Goal: Browse casually

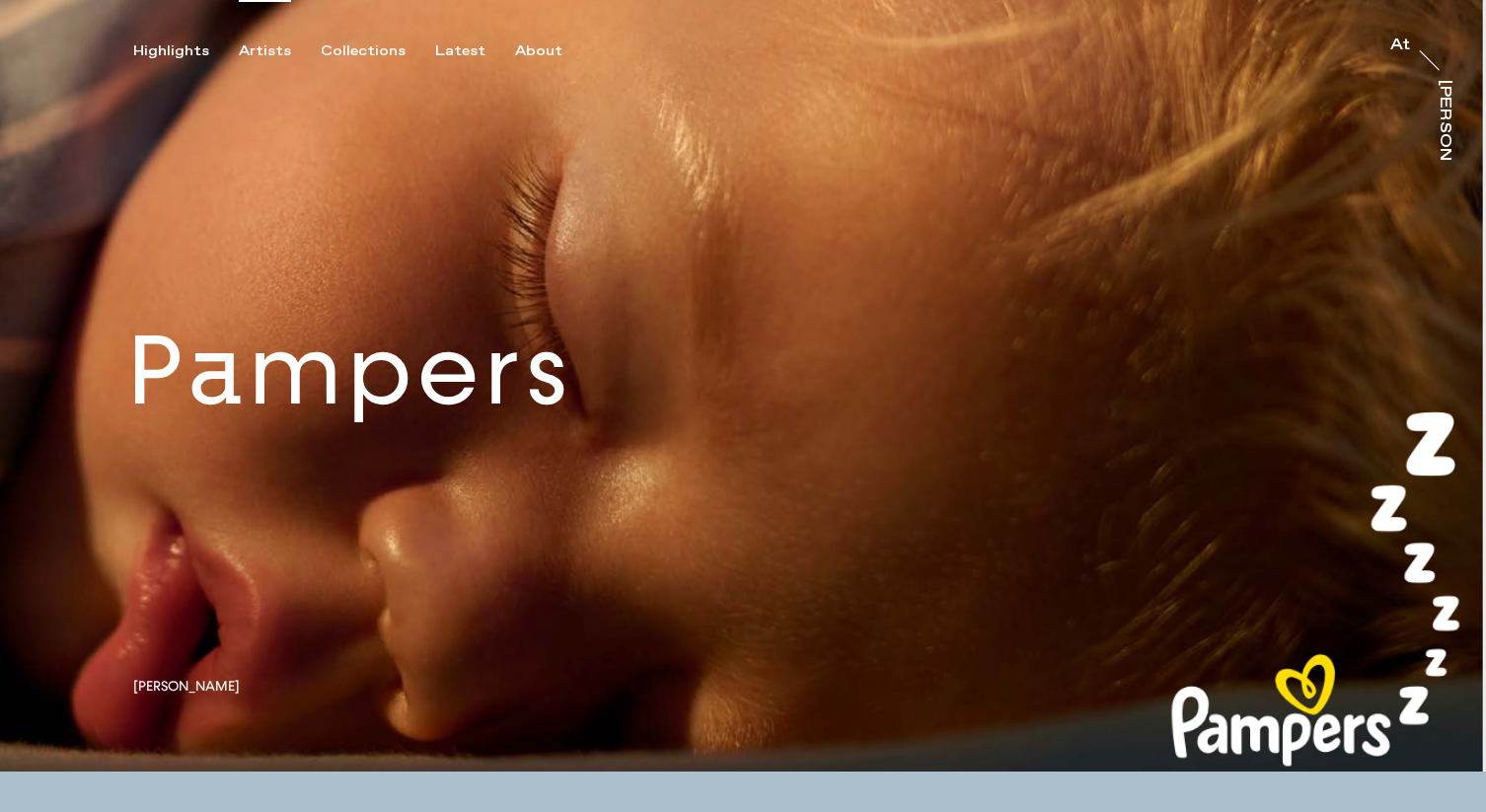
click at [261, 52] on div "Artists" at bounding box center [265, 52] width 52 height 18
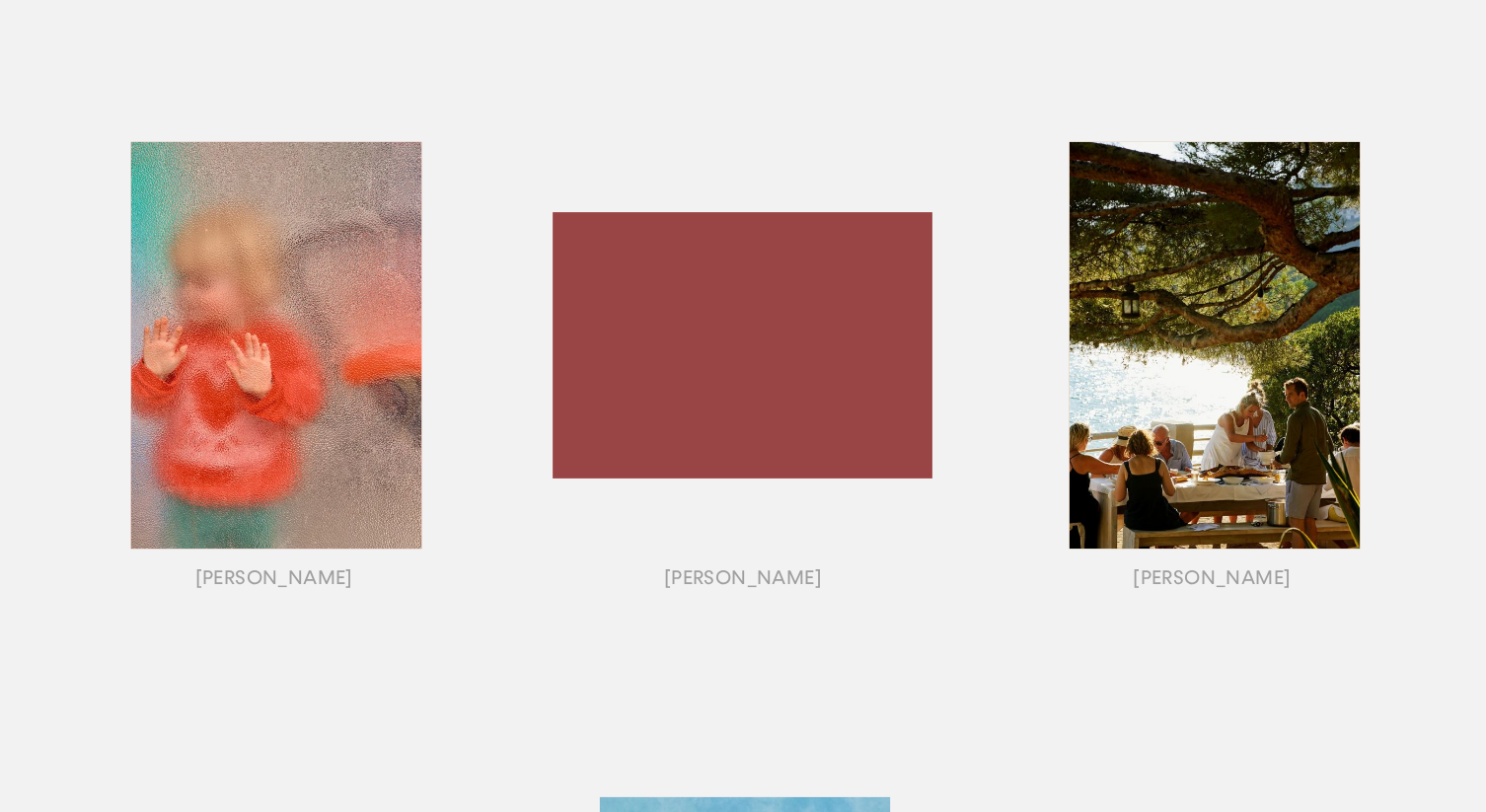
scroll to position [1489, 0]
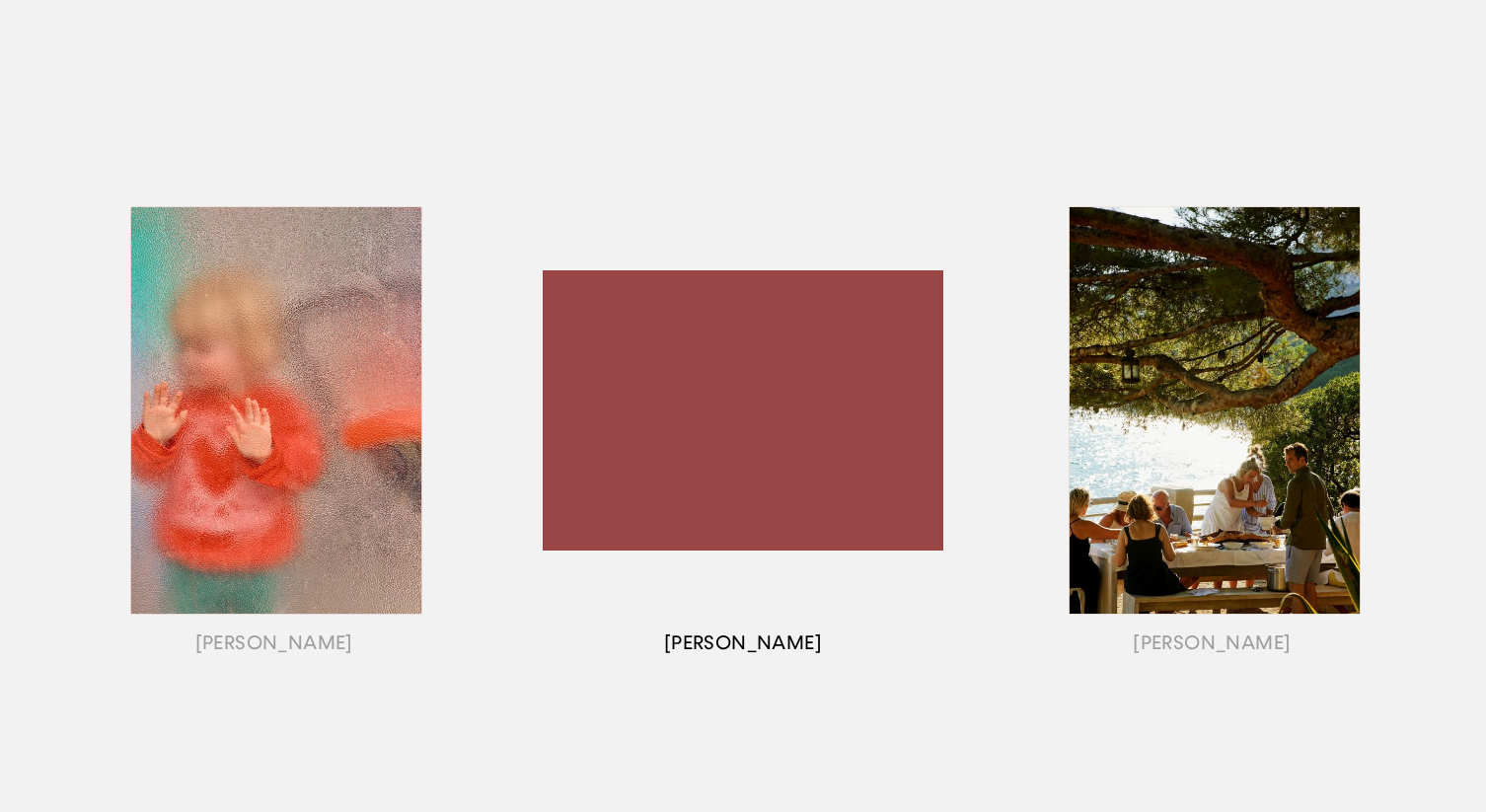
click at [749, 646] on div "button" at bounding box center [743, 435] width 468 height 616
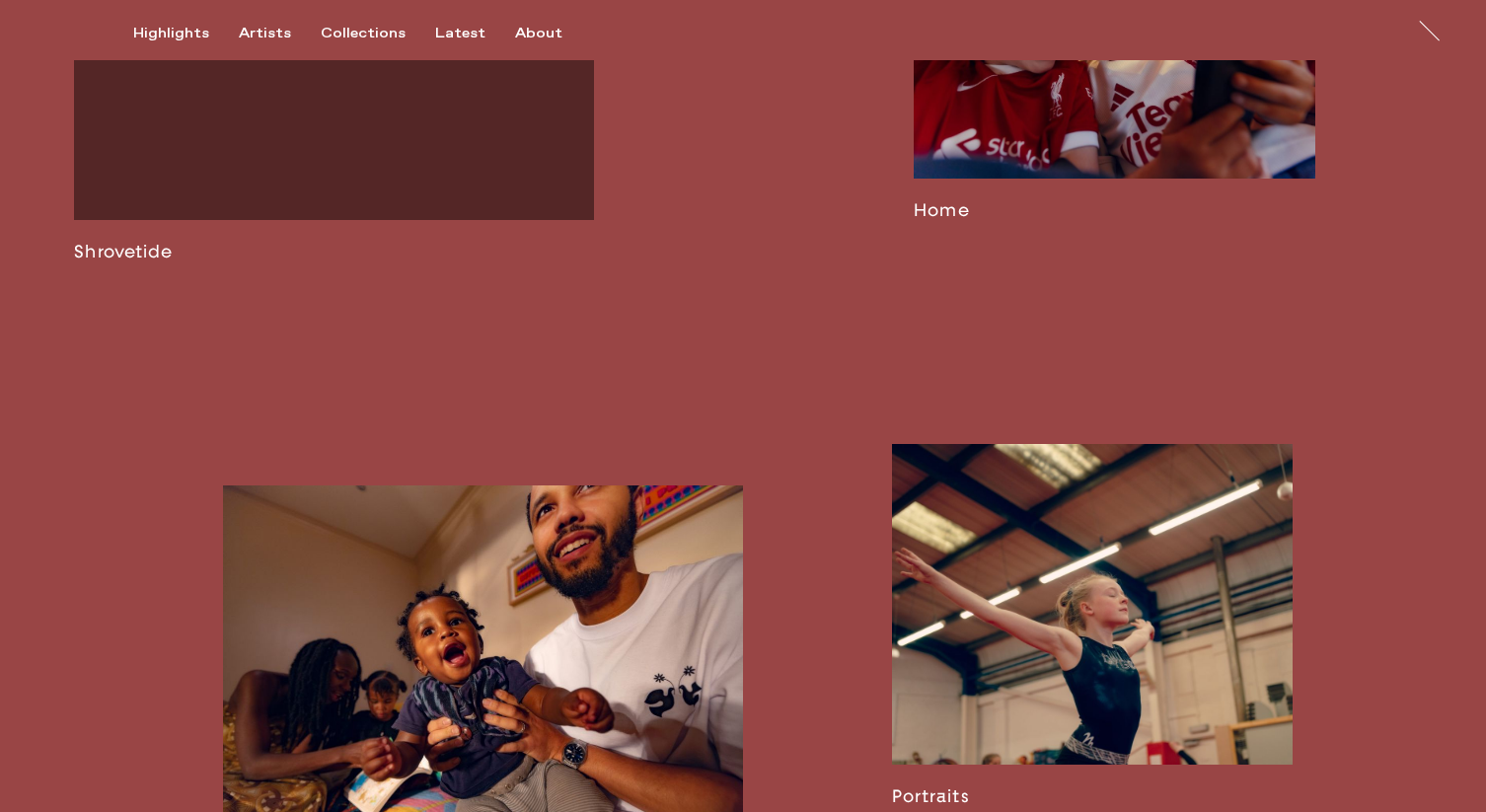
scroll to position [2407, 0]
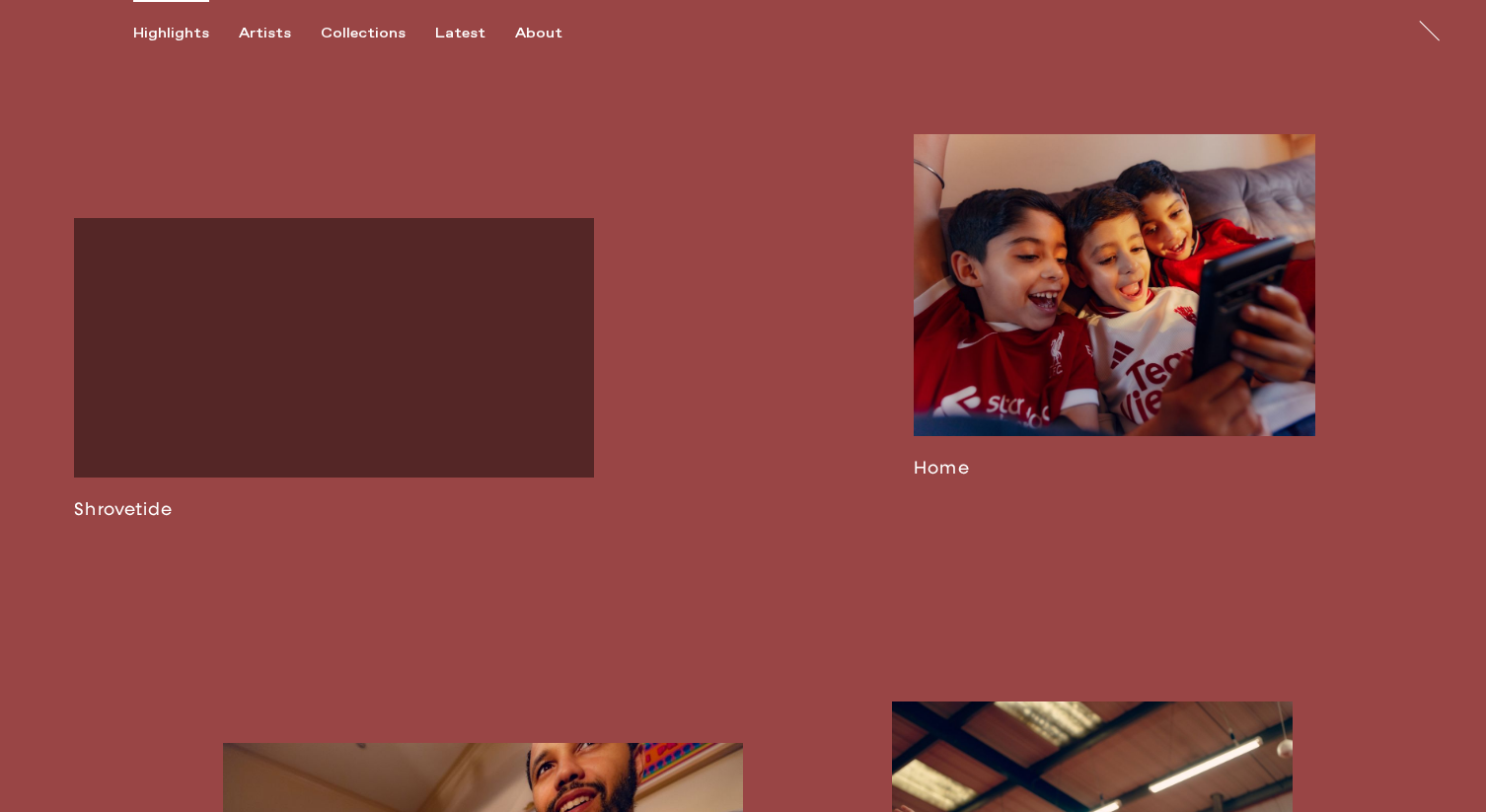
click at [184, 36] on div "Highlights" at bounding box center [171, 34] width 76 height 18
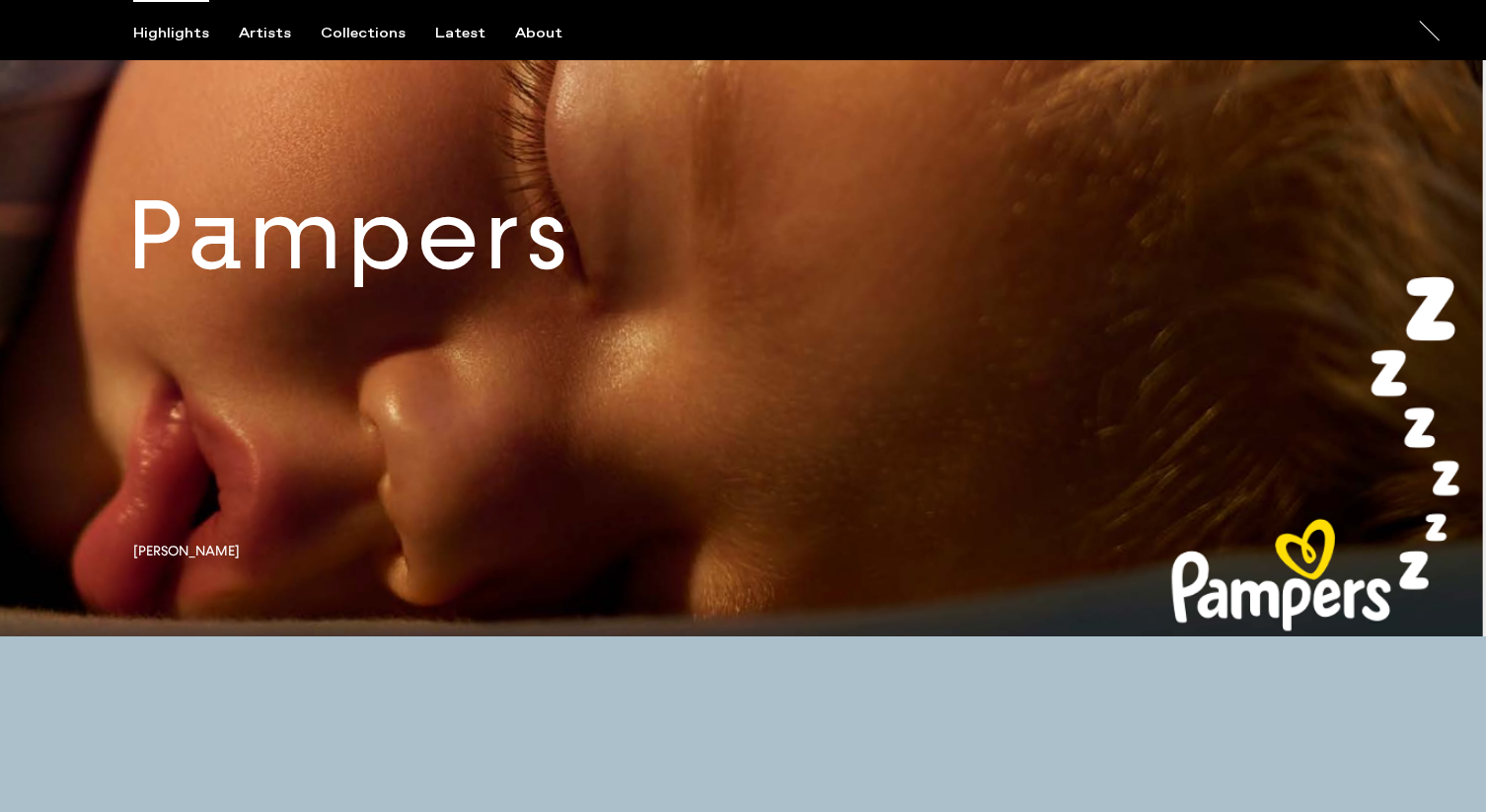
scroll to position [85, 0]
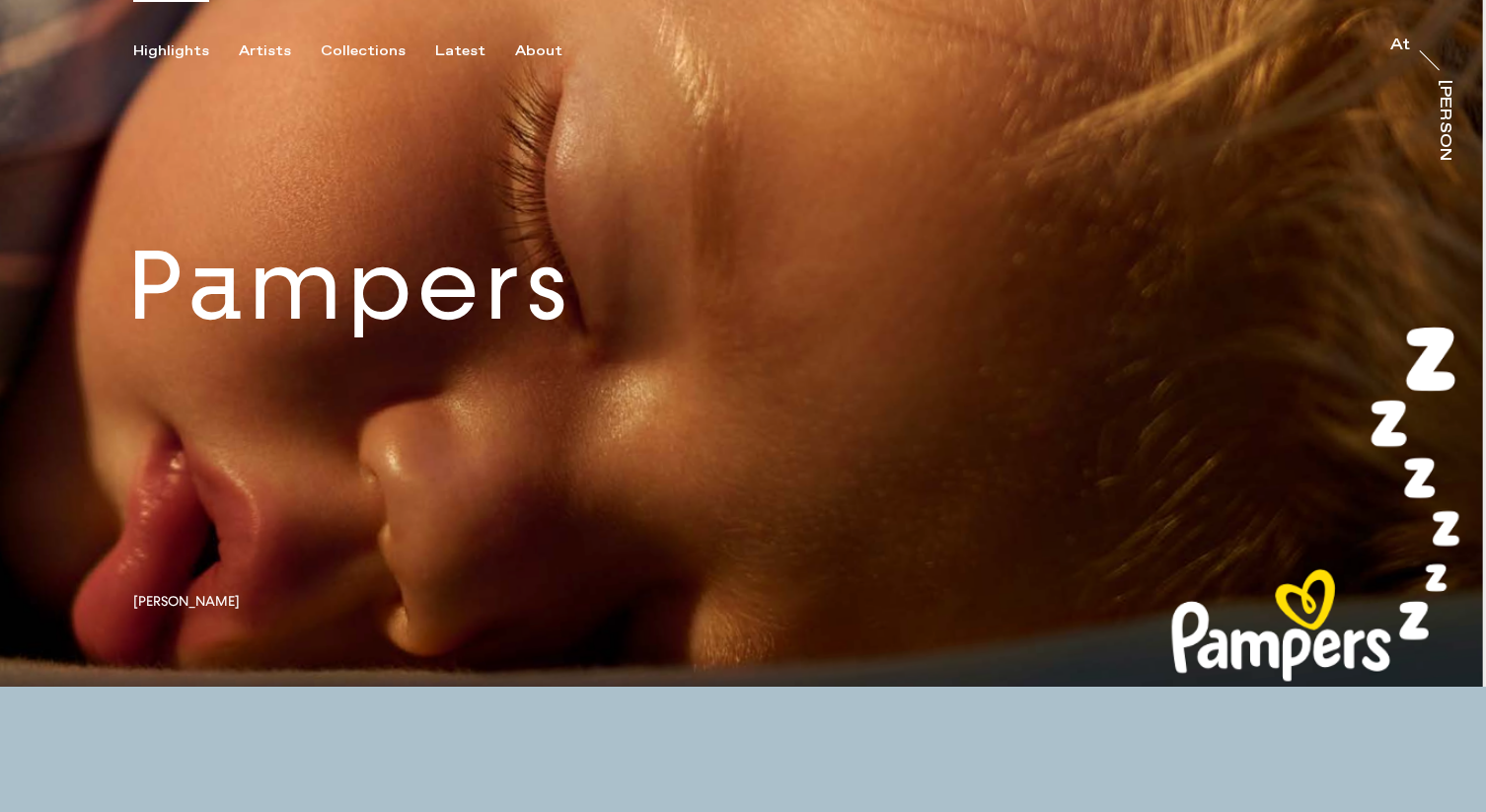
click at [327, 290] on link at bounding box center [743, 301] width 1486 height 771
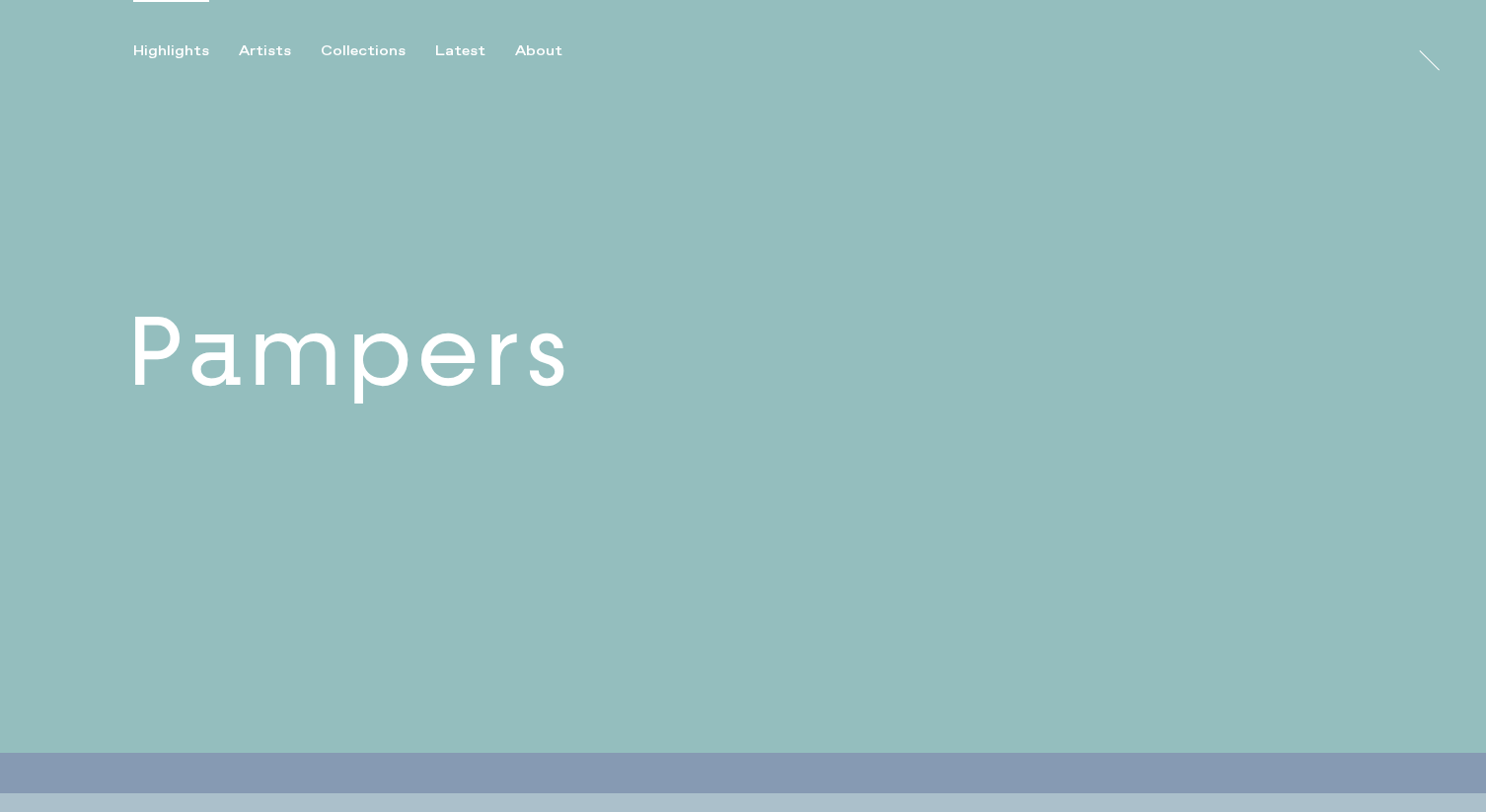
scroll to position [0, 0]
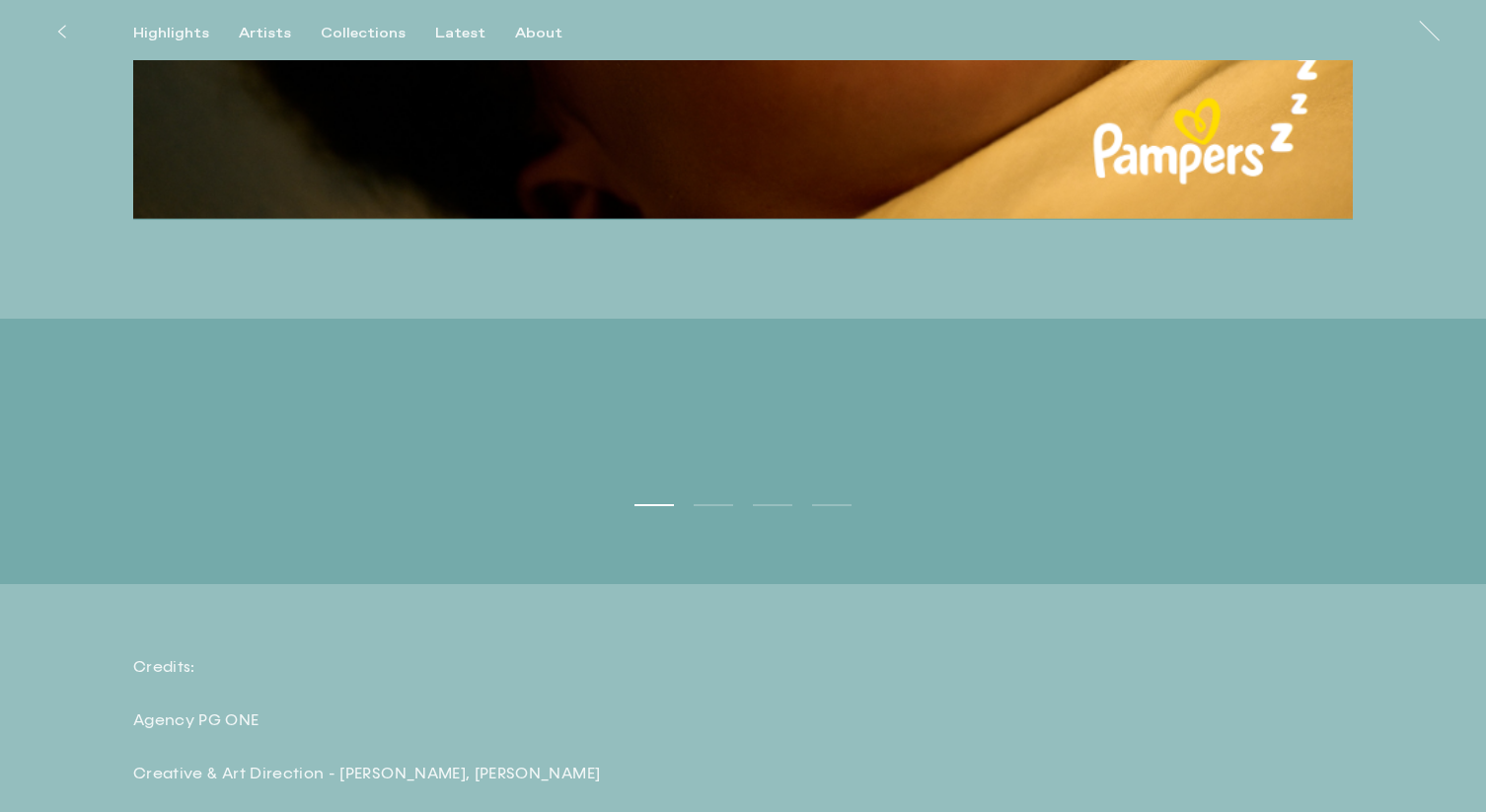
scroll to position [4975, 0]
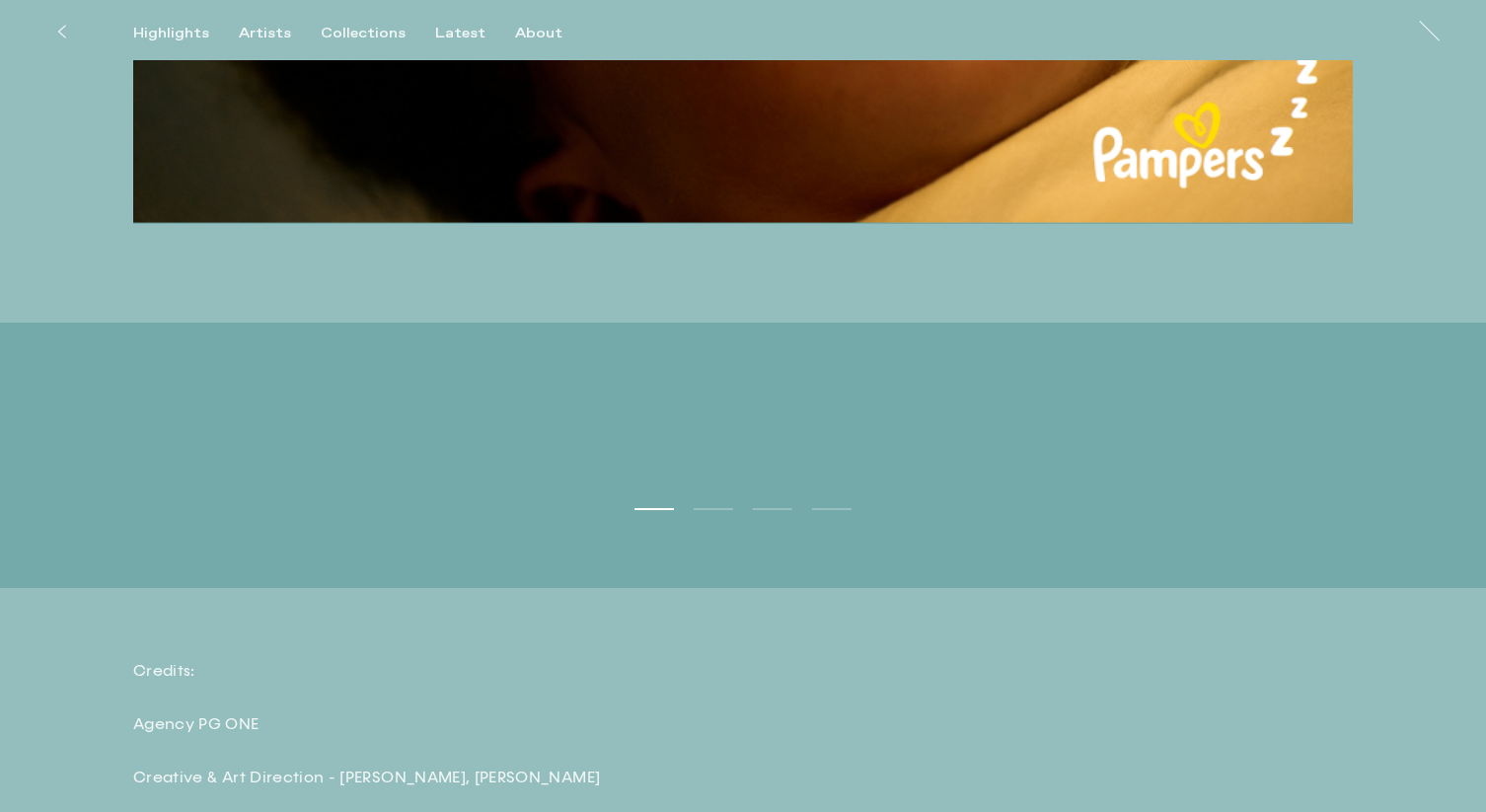
click at [720, 504] on ul "1 2 3 4" at bounding box center [743, 471] width 1486 height 90
click at [715, 508] on button "2" at bounding box center [714, 509] width 40 height 2
click at [768, 508] on button "3" at bounding box center [772, 509] width 40 height 2
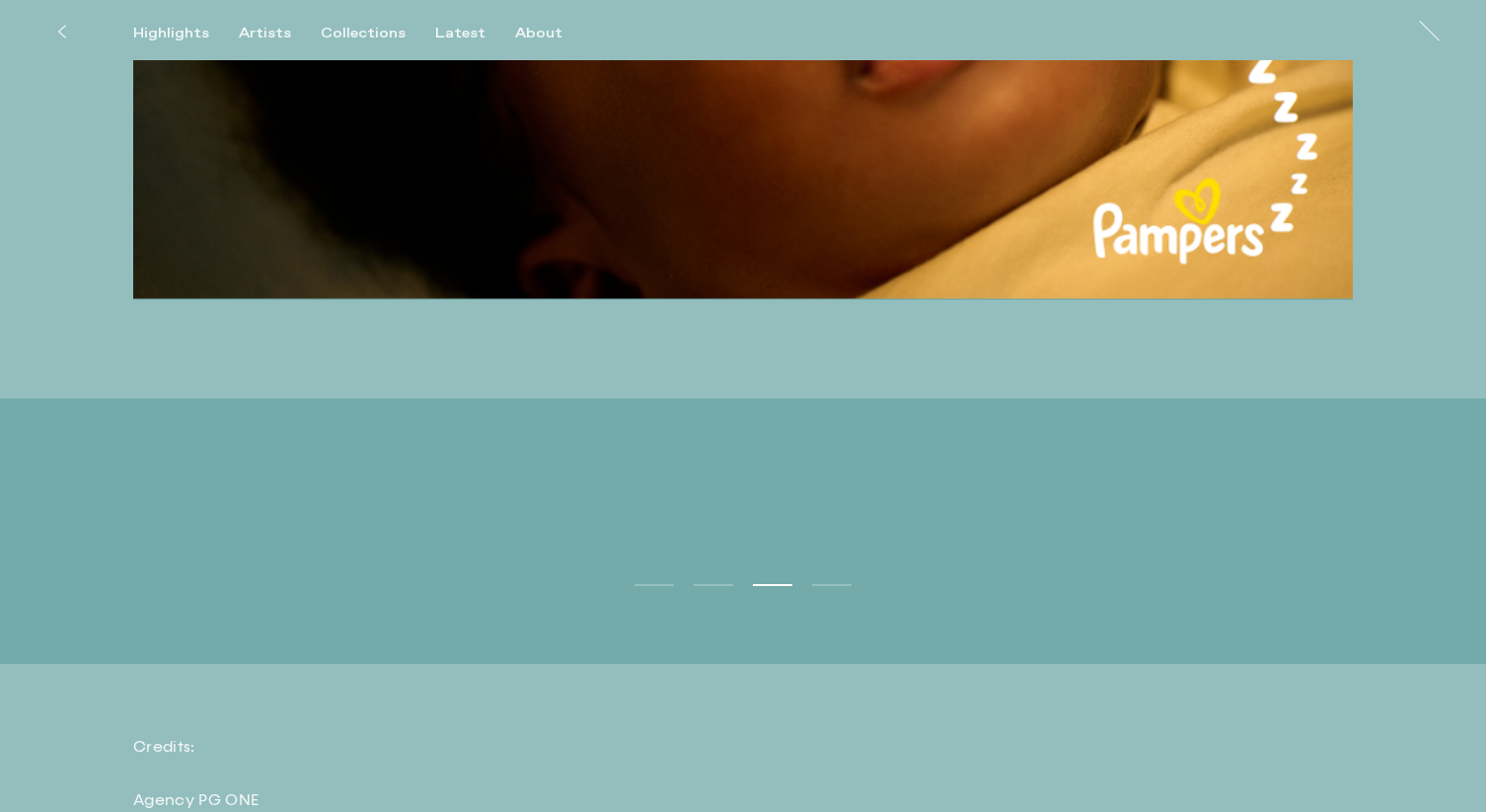
scroll to position [4926, 0]
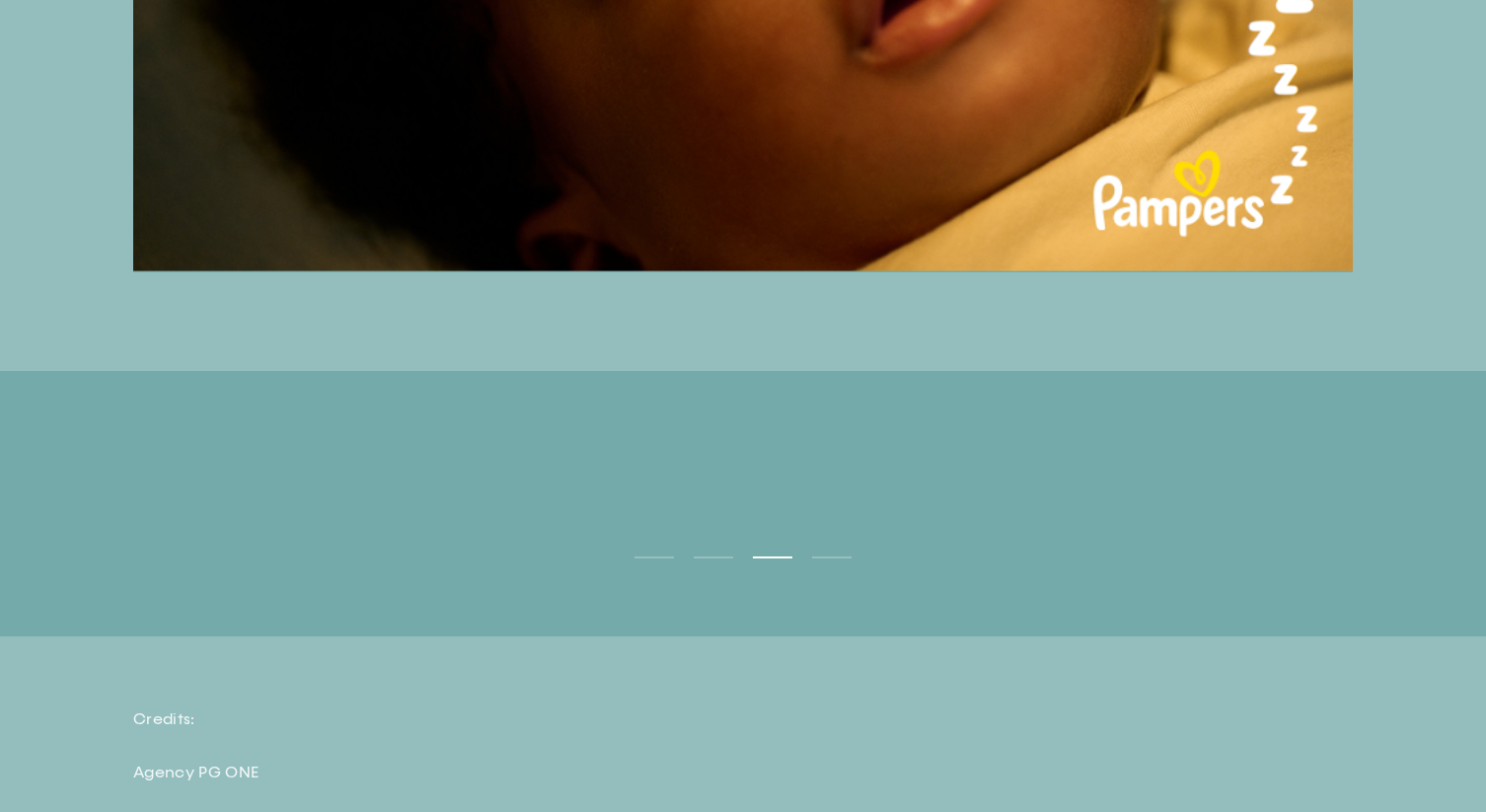
click at [656, 556] on button "1" at bounding box center [655, 557] width 40 height 2
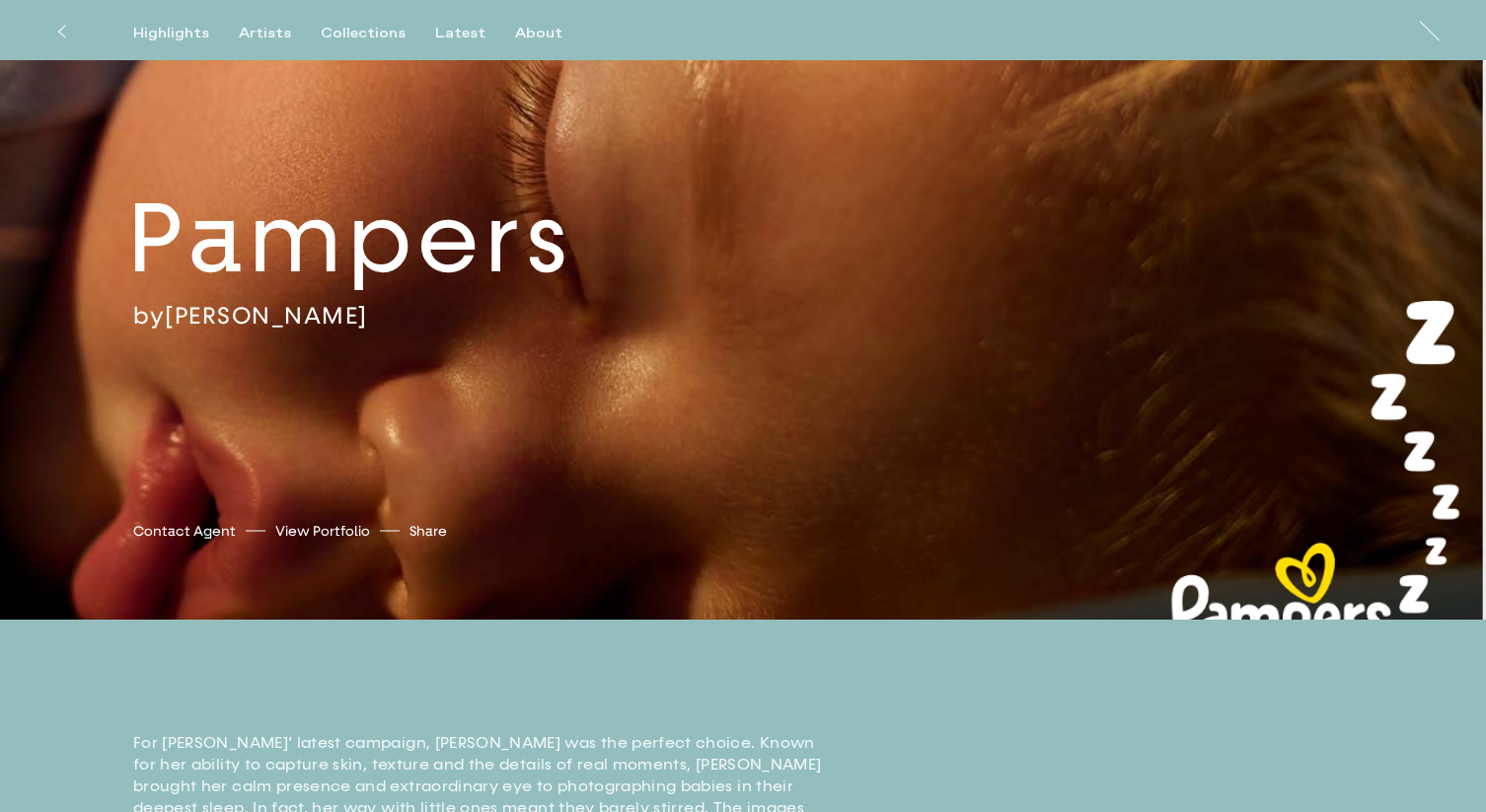
scroll to position [71, 0]
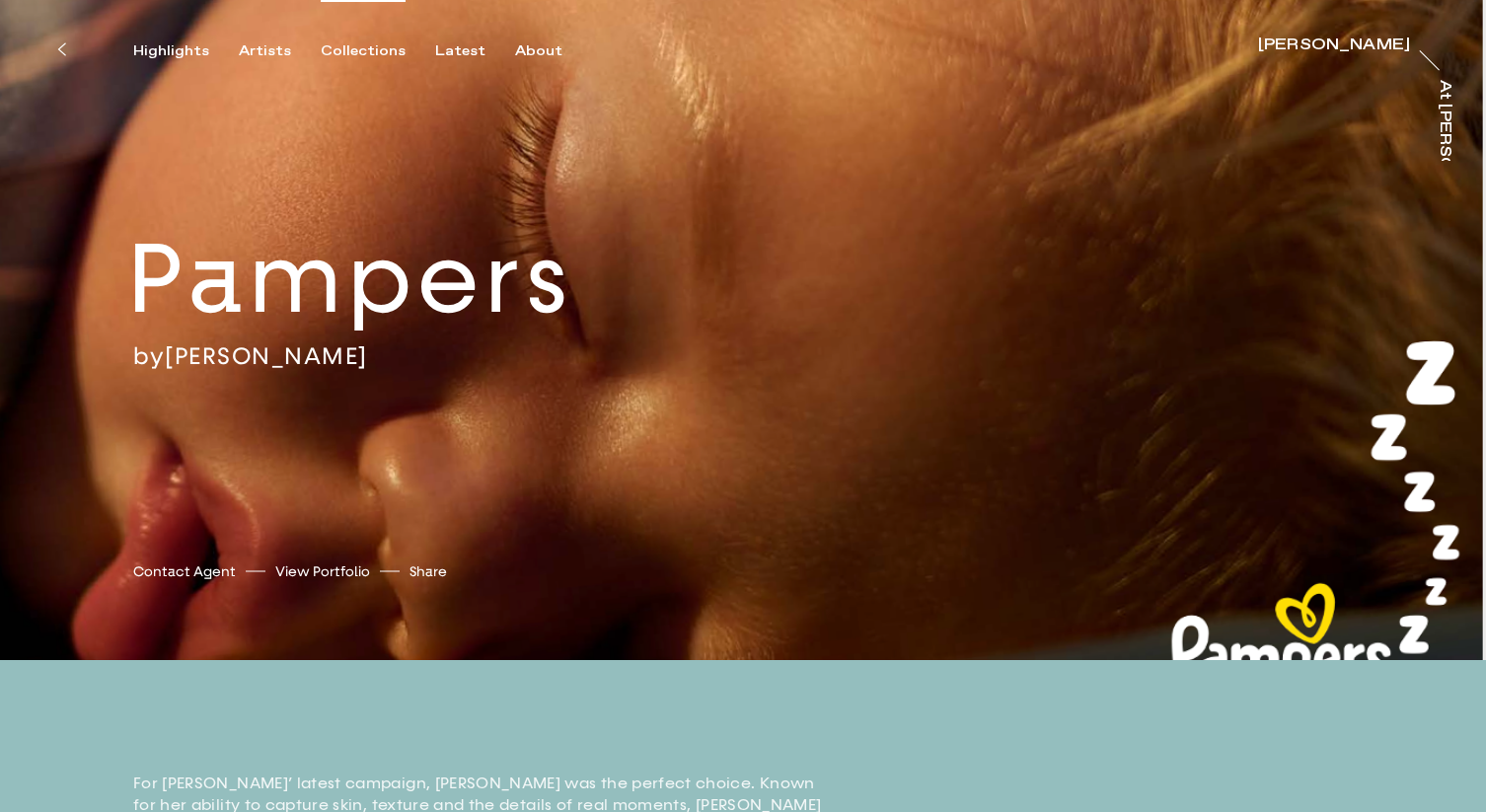
click at [374, 51] on div "Collections" at bounding box center [363, 52] width 85 height 18
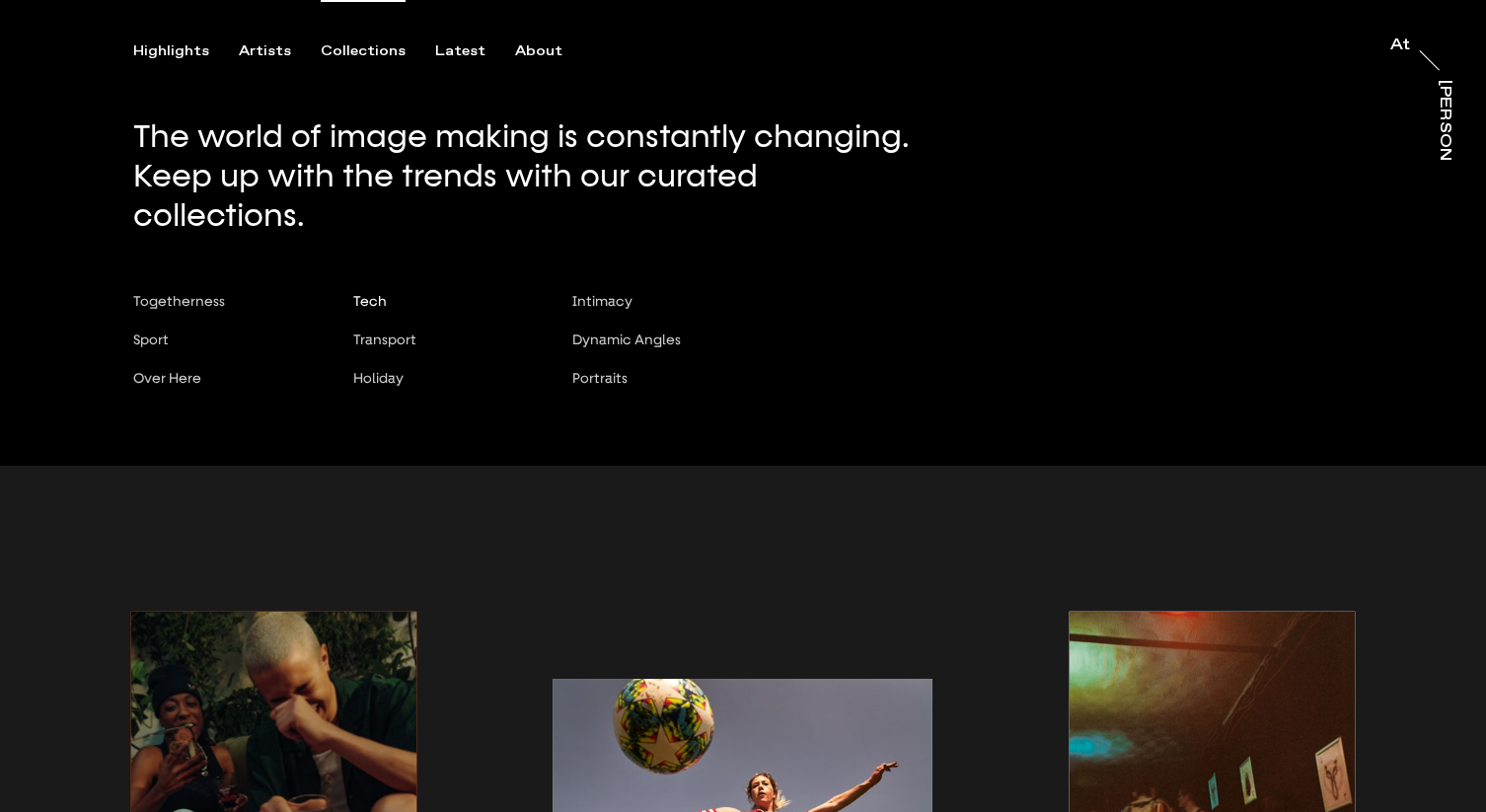
click at [372, 293] on span "Tech" at bounding box center [370, 301] width 34 height 16
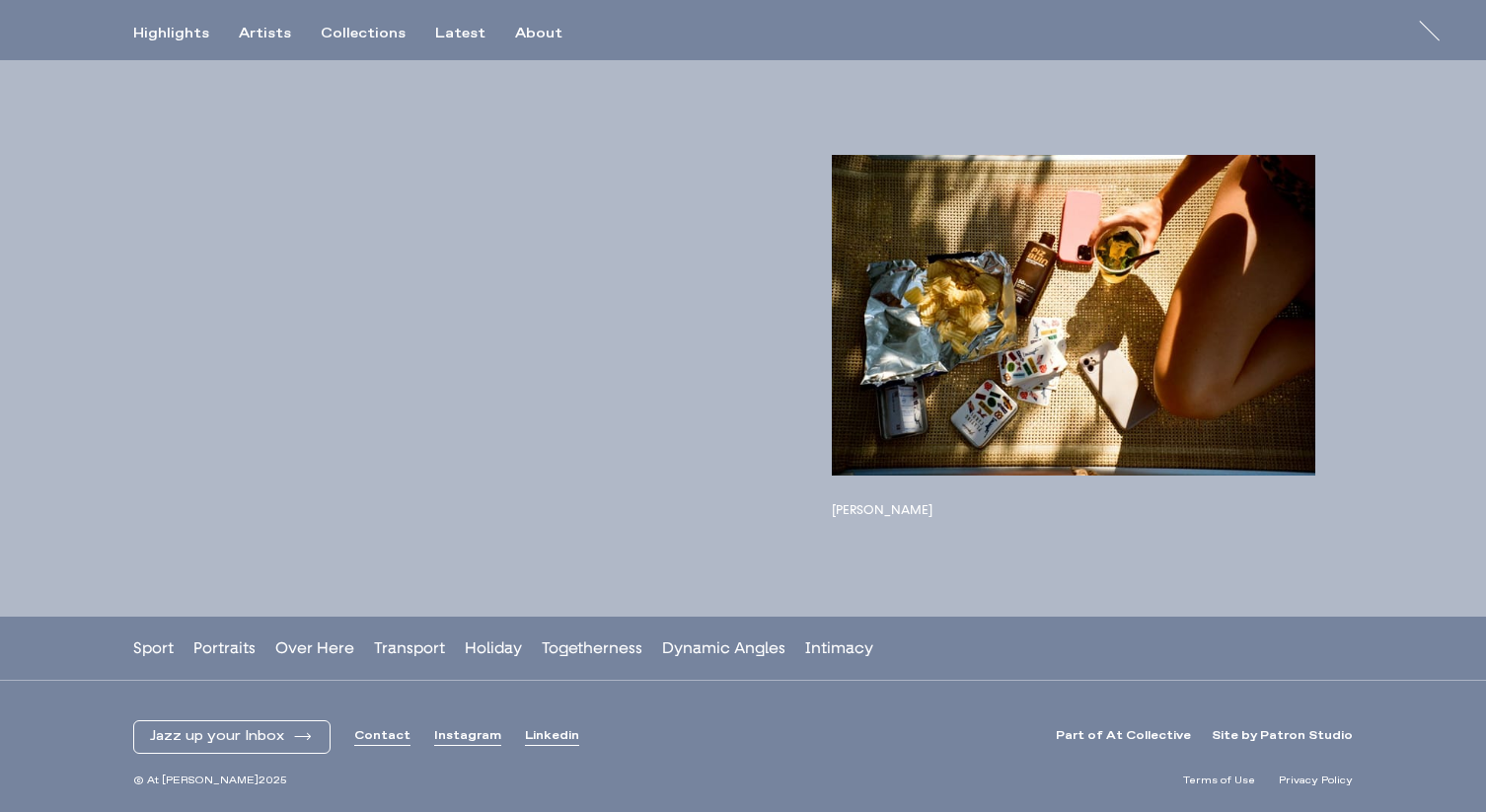
scroll to position [13656, 0]
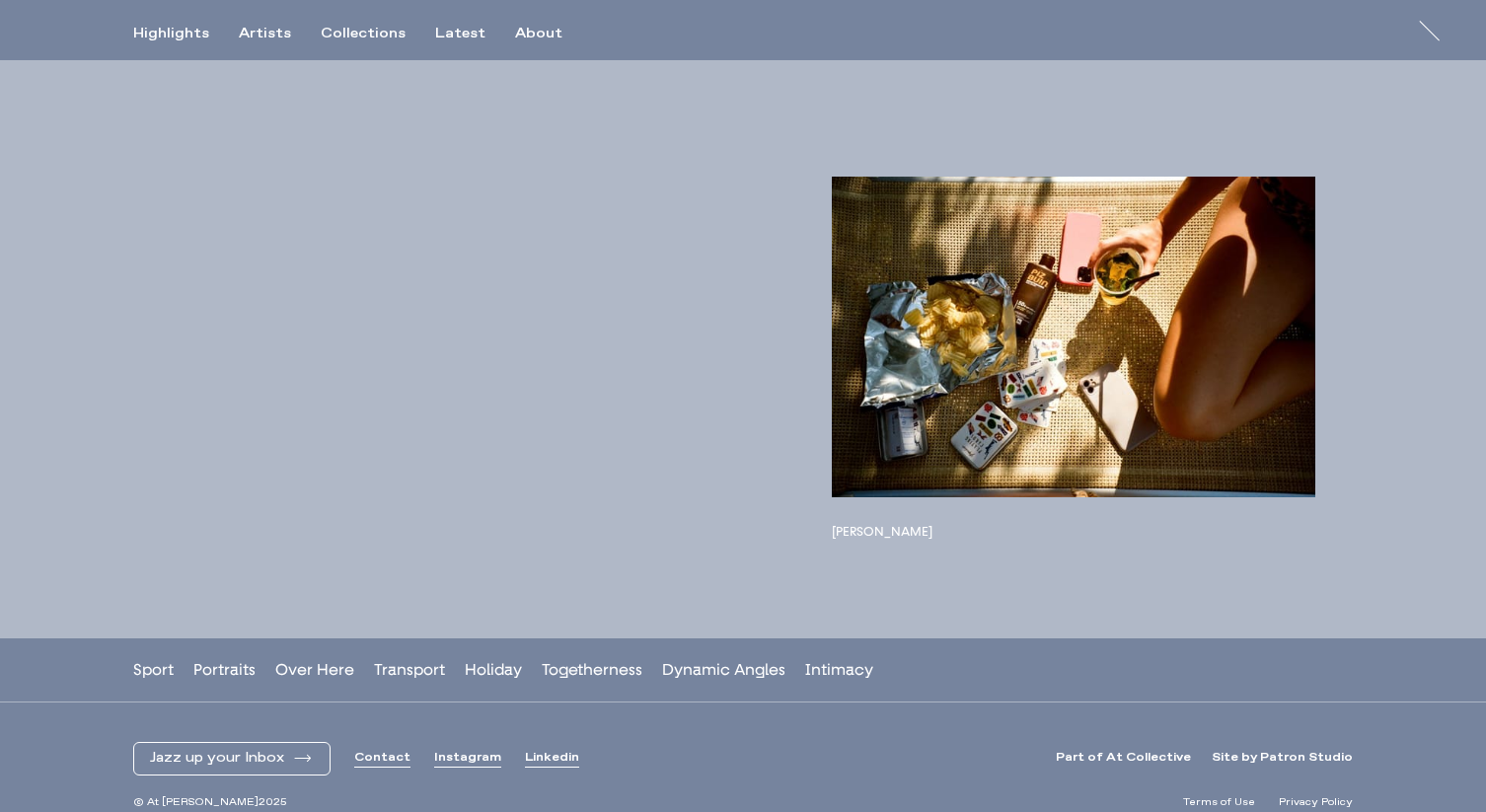
click at [400, 670] on span "Transport" at bounding box center [409, 669] width 71 height 19
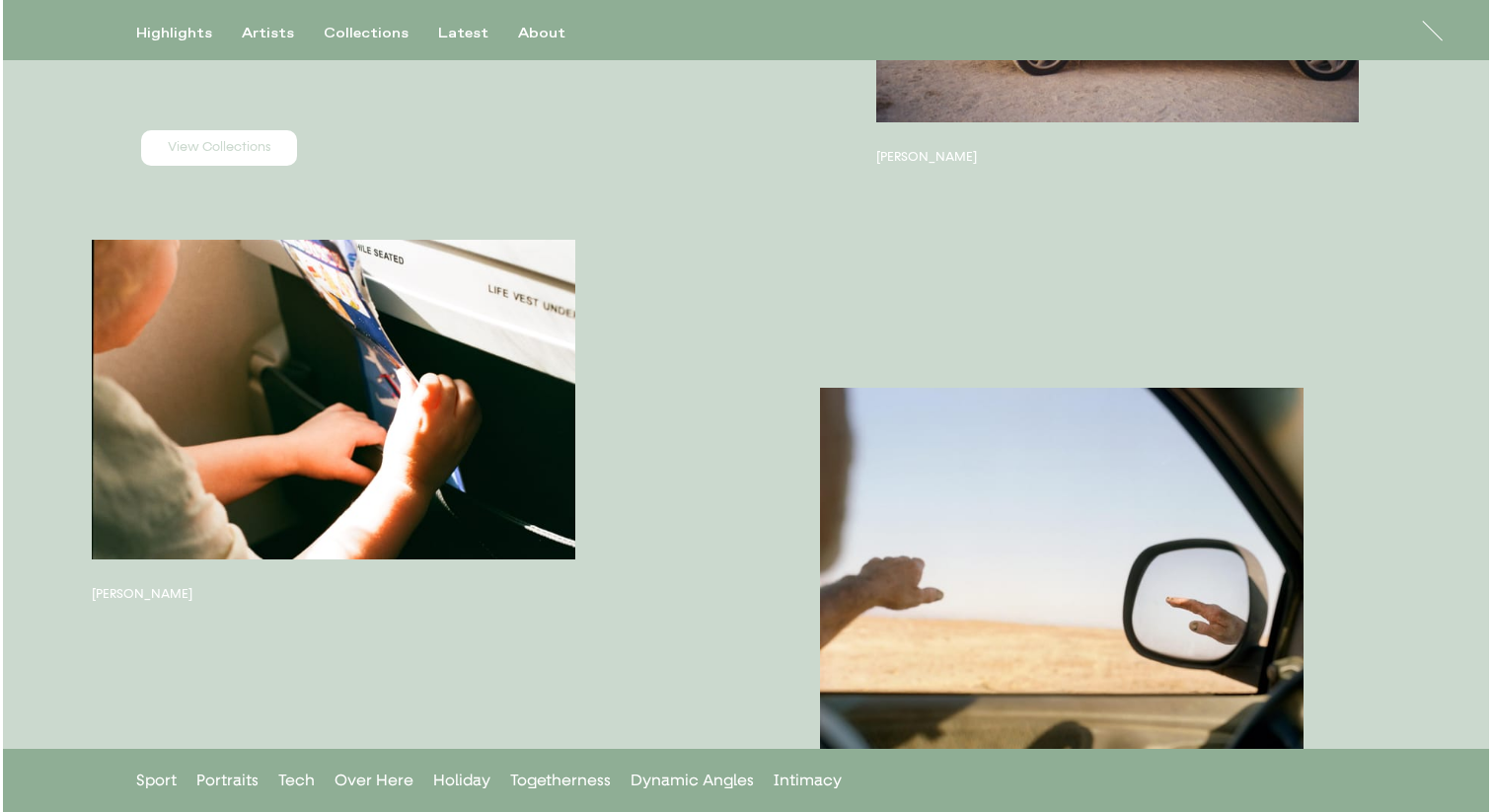
scroll to position [406, 0]
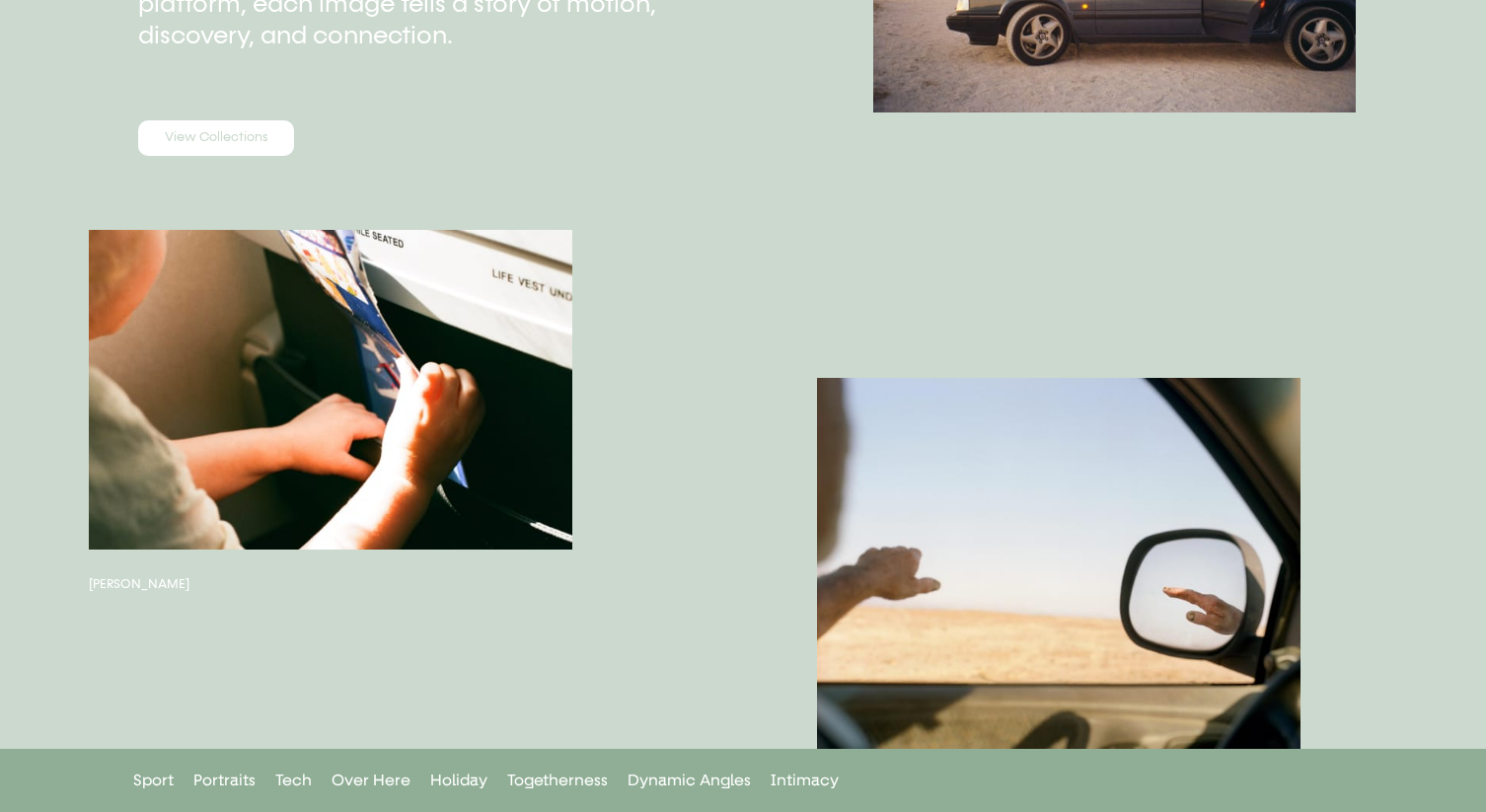
click at [360, 383] on button "button" at bounding box center [330, 391] width 482 height 321
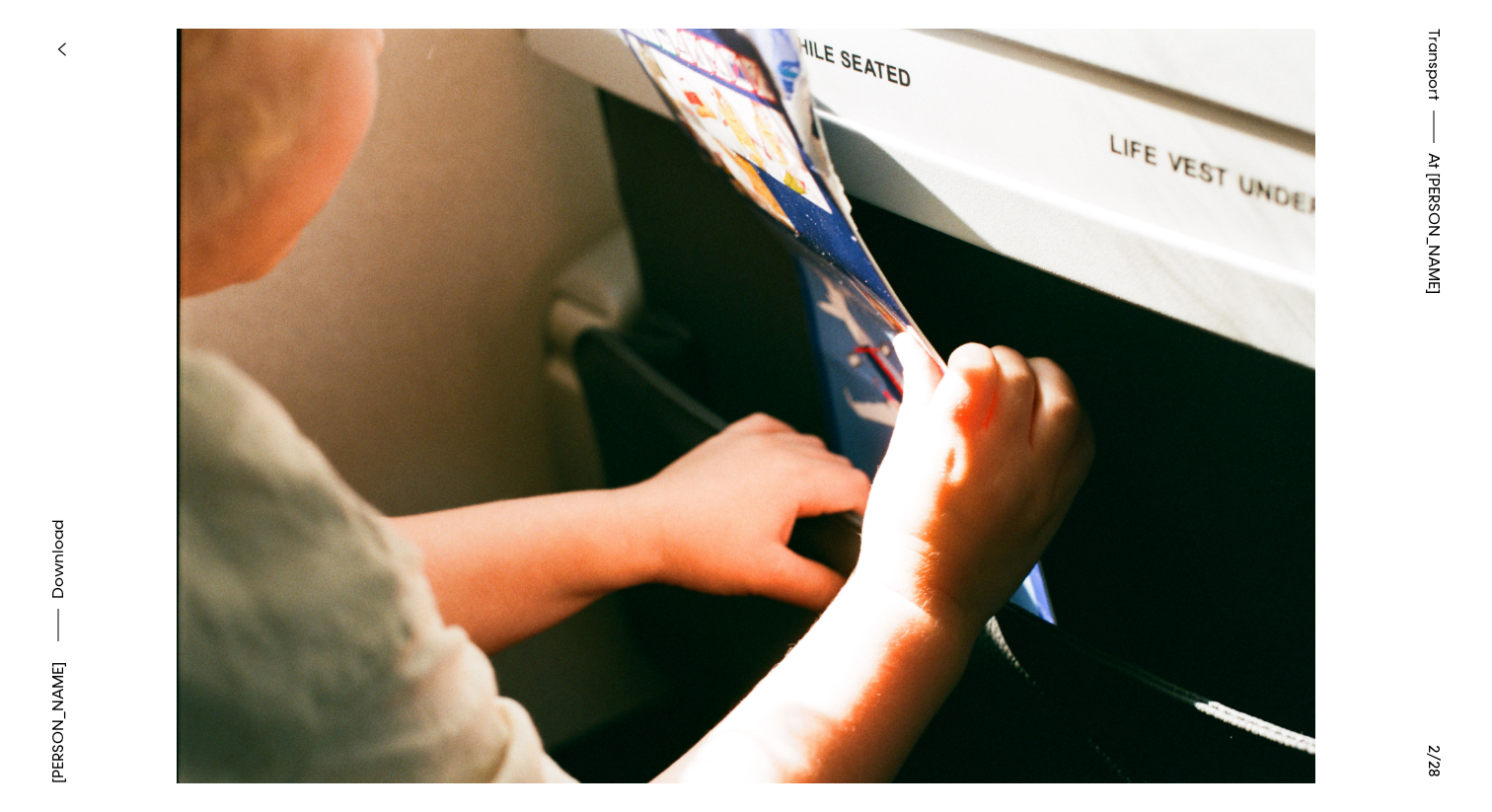
click at [1263, 346] on button at bounding box center [1118, 203] width 746 height 406
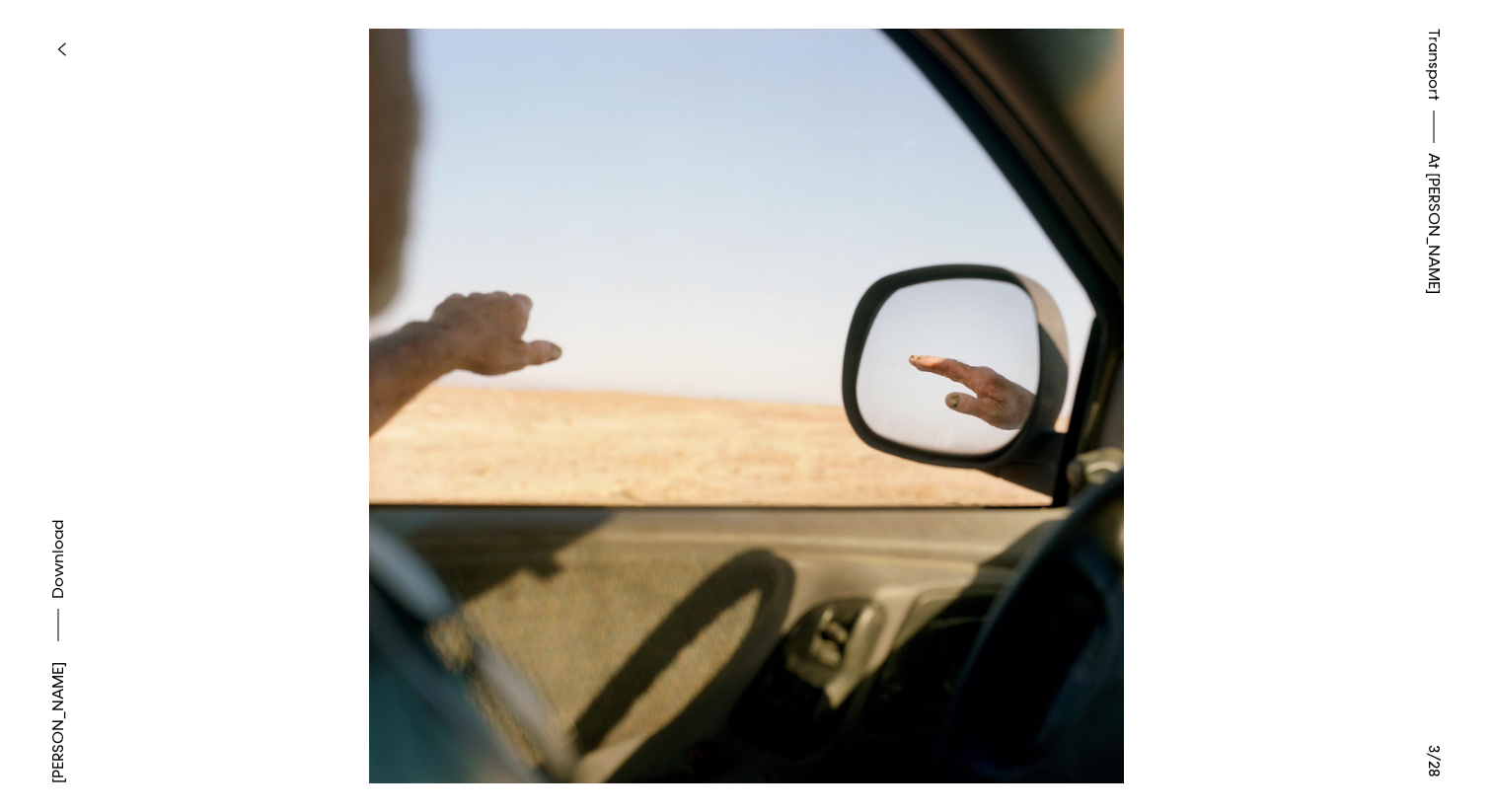
click at [385, 336] on button at bounding box center [373, 203] width 746 height 406
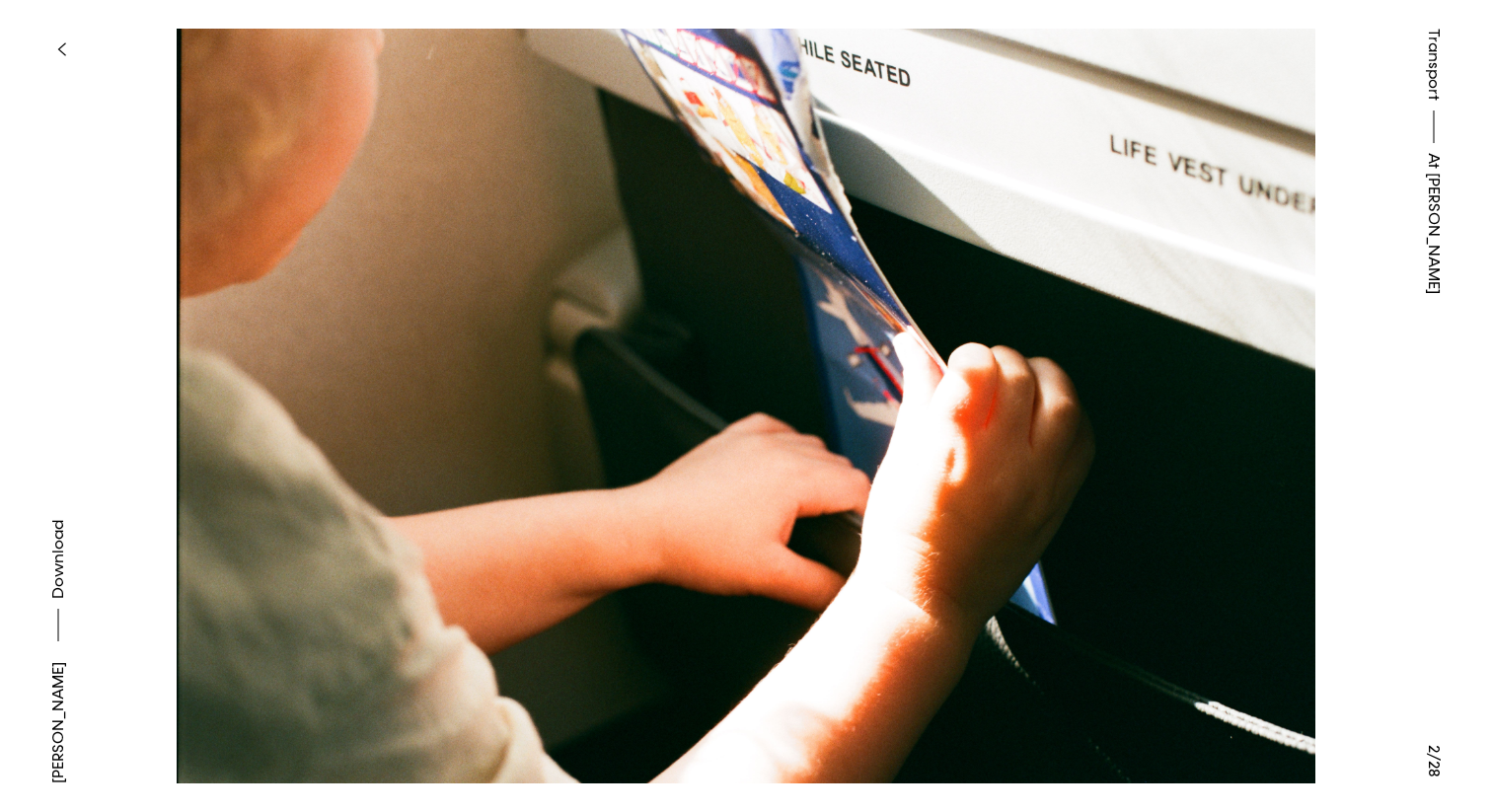
click at [262, 309] on button at bounding box center [373, 203] width 746 height 406
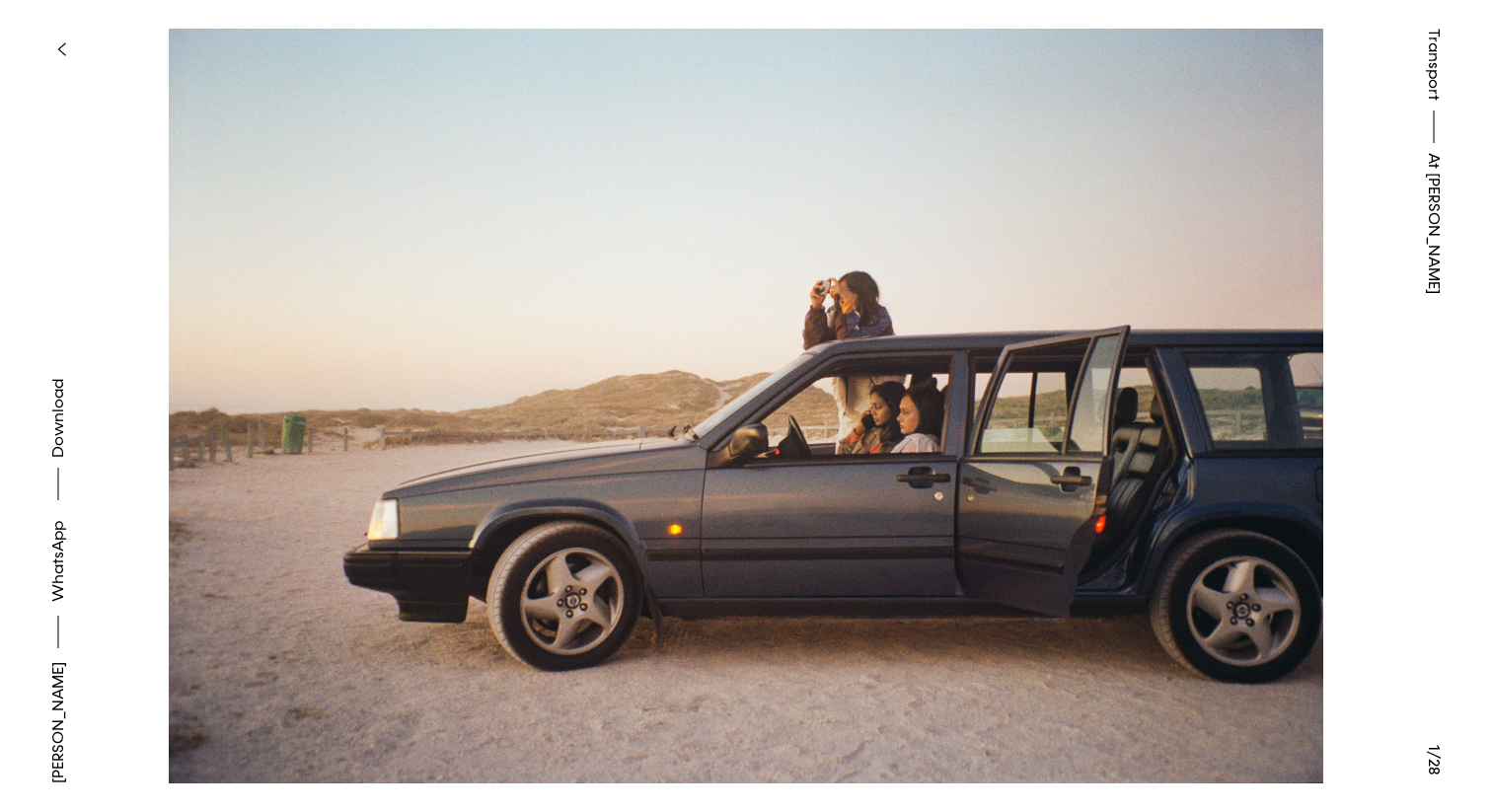
click at [262, 309] on button at bounding box center [373, 203] width 746 height 406
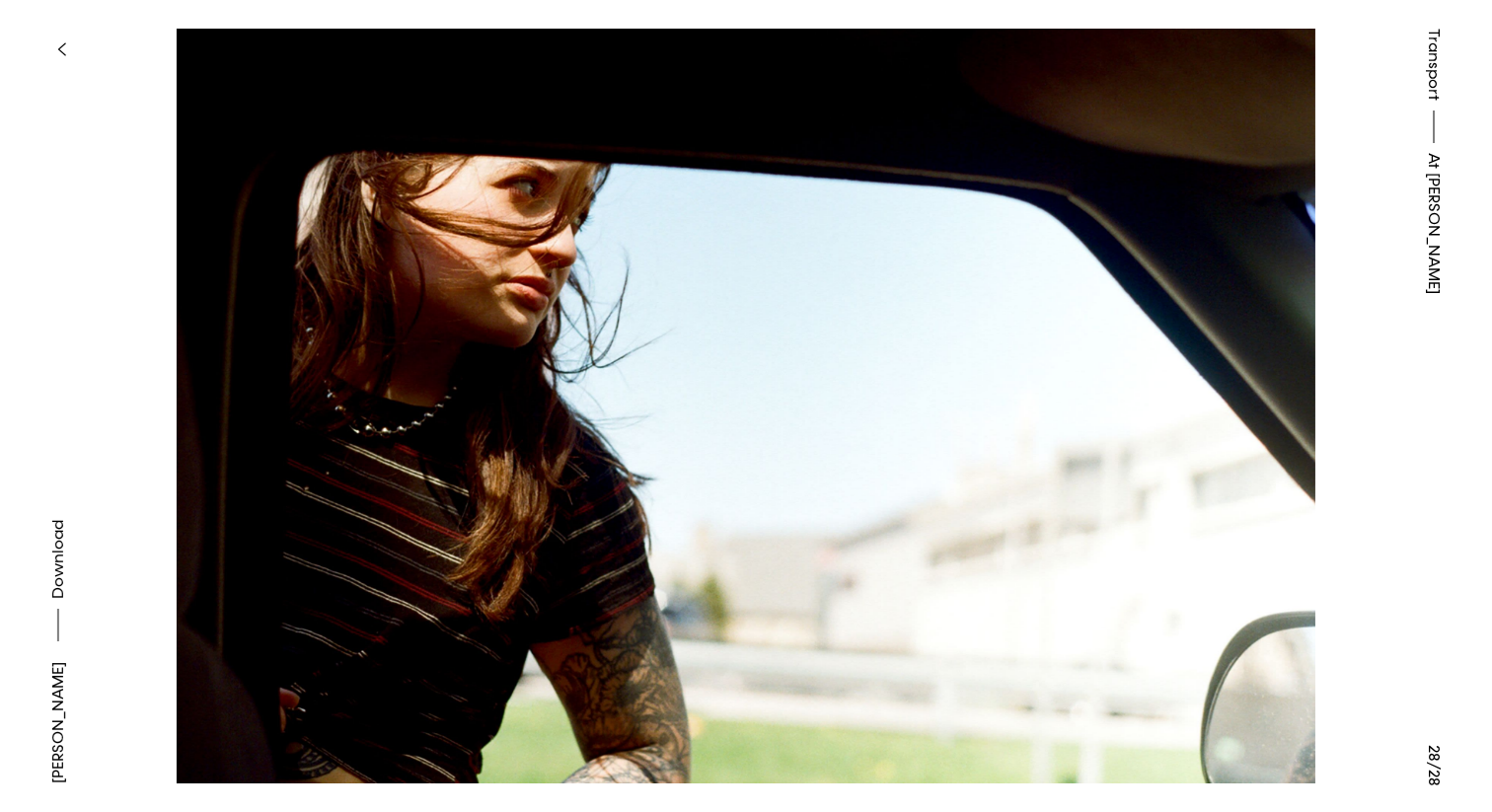
click at [262, 309] on button at bounding box center [373, 203] width 746 height 406
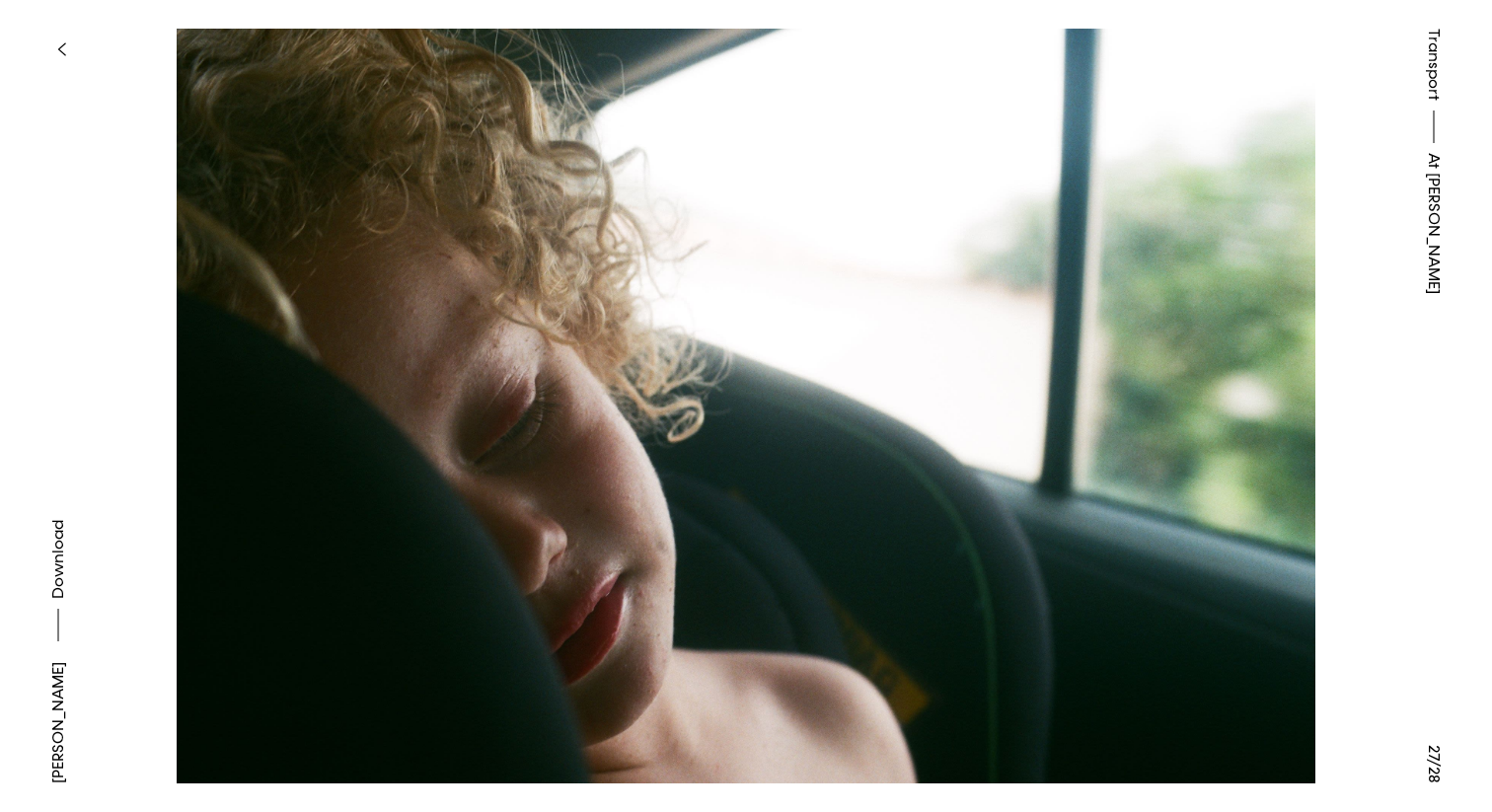
click at [262, 309] on button at bounding box center [373, 203] width 746 height 406
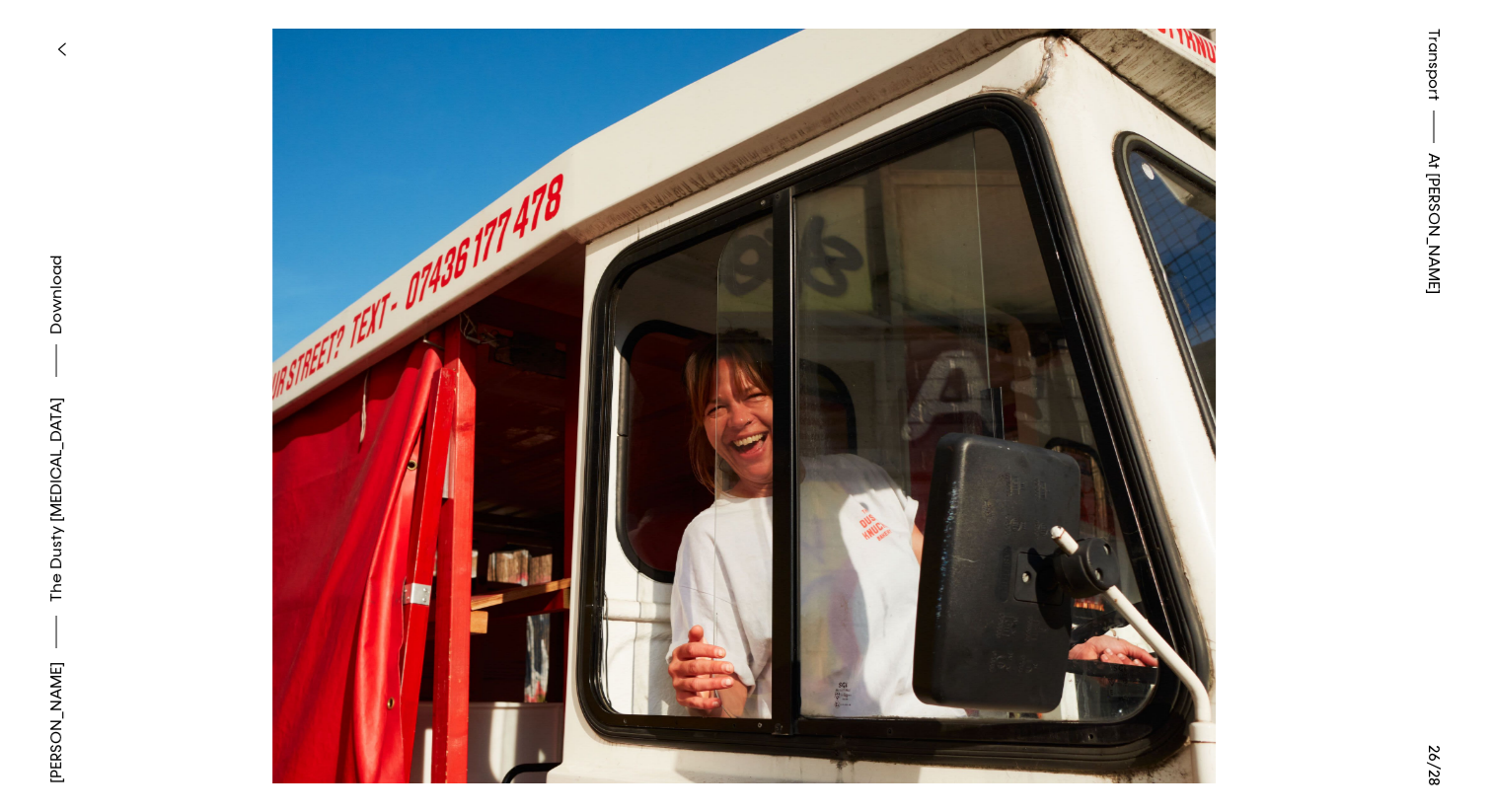
click at [262, 309] on button at bounding box center [373, 203] width 746 height 406
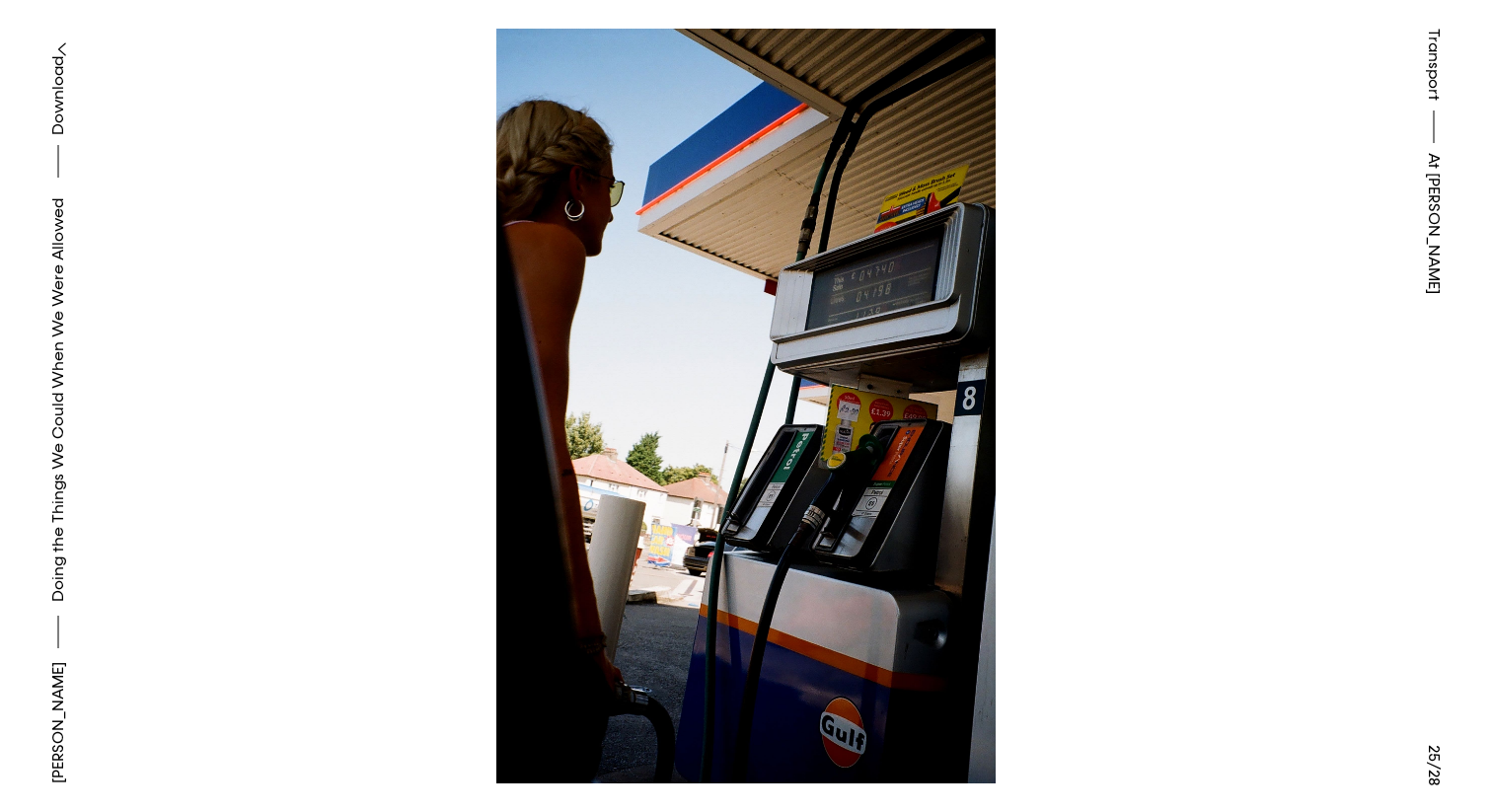
click at [262, 309] on button at bounding box center [373, 203] width 746 height 406
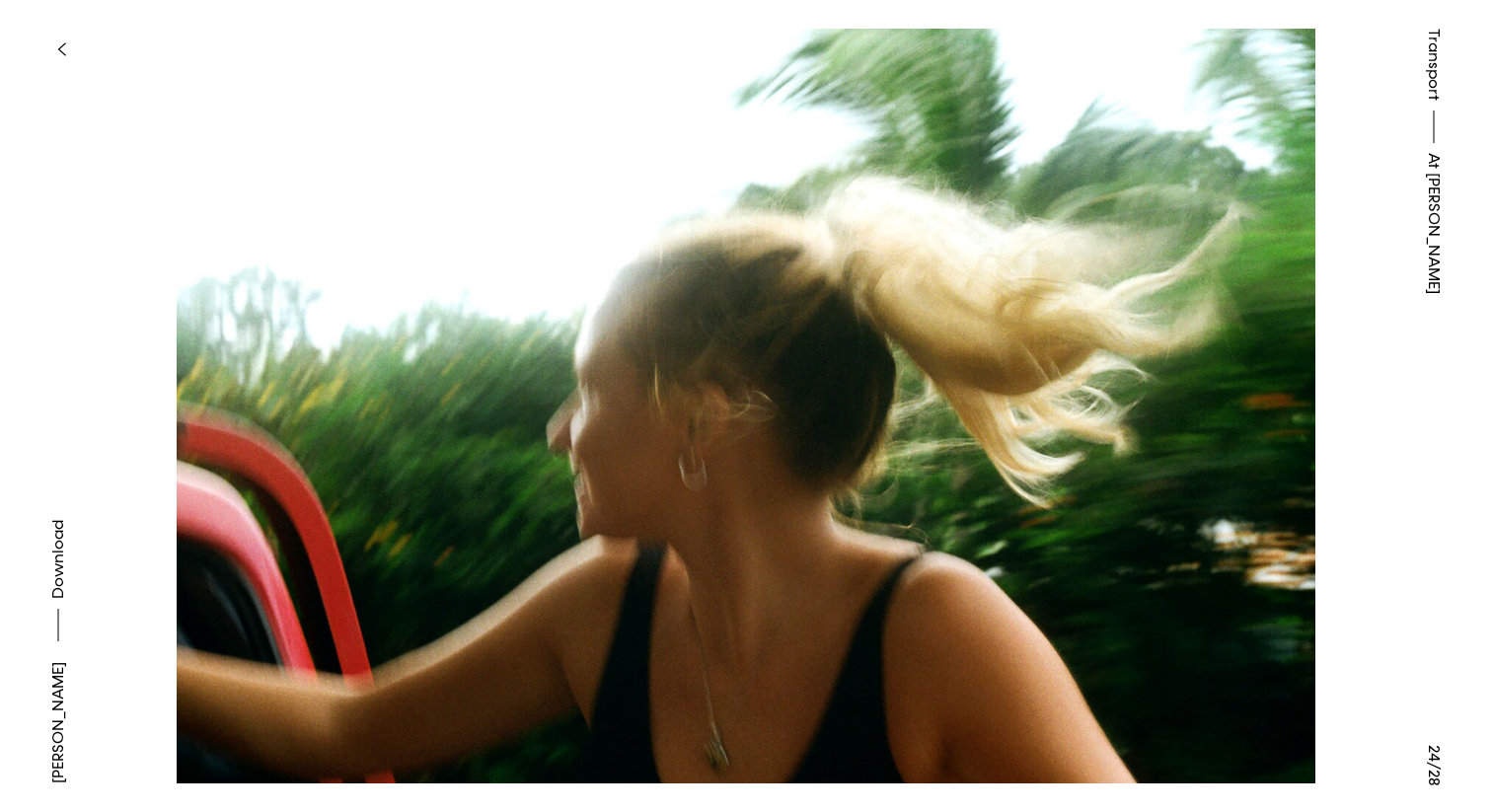
click at [262, 309] on button at bounding box center [373, 203] width 746 height 406
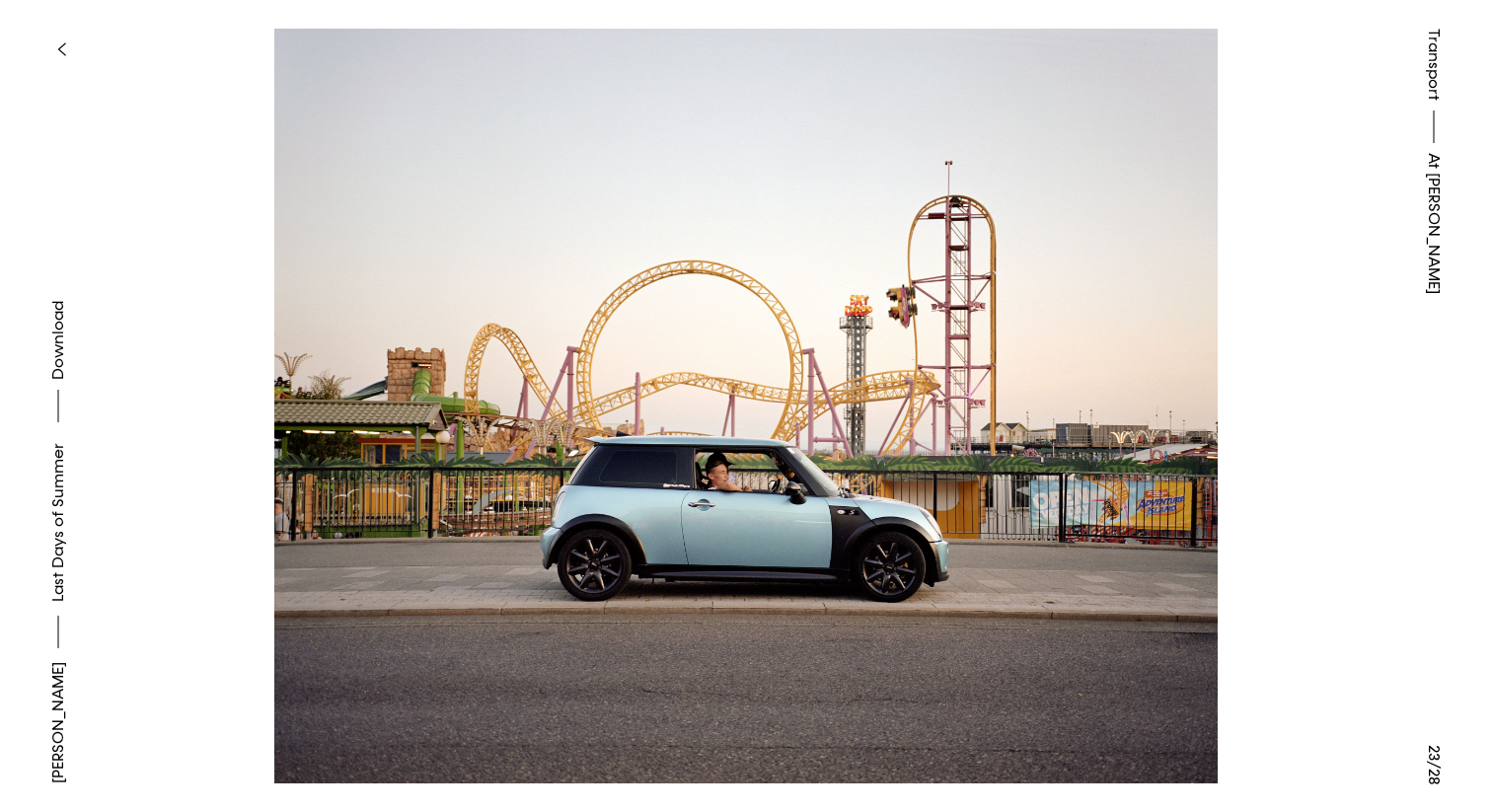
click at [262, 309] on button at bounding box center [373, 203] width 746 height 406
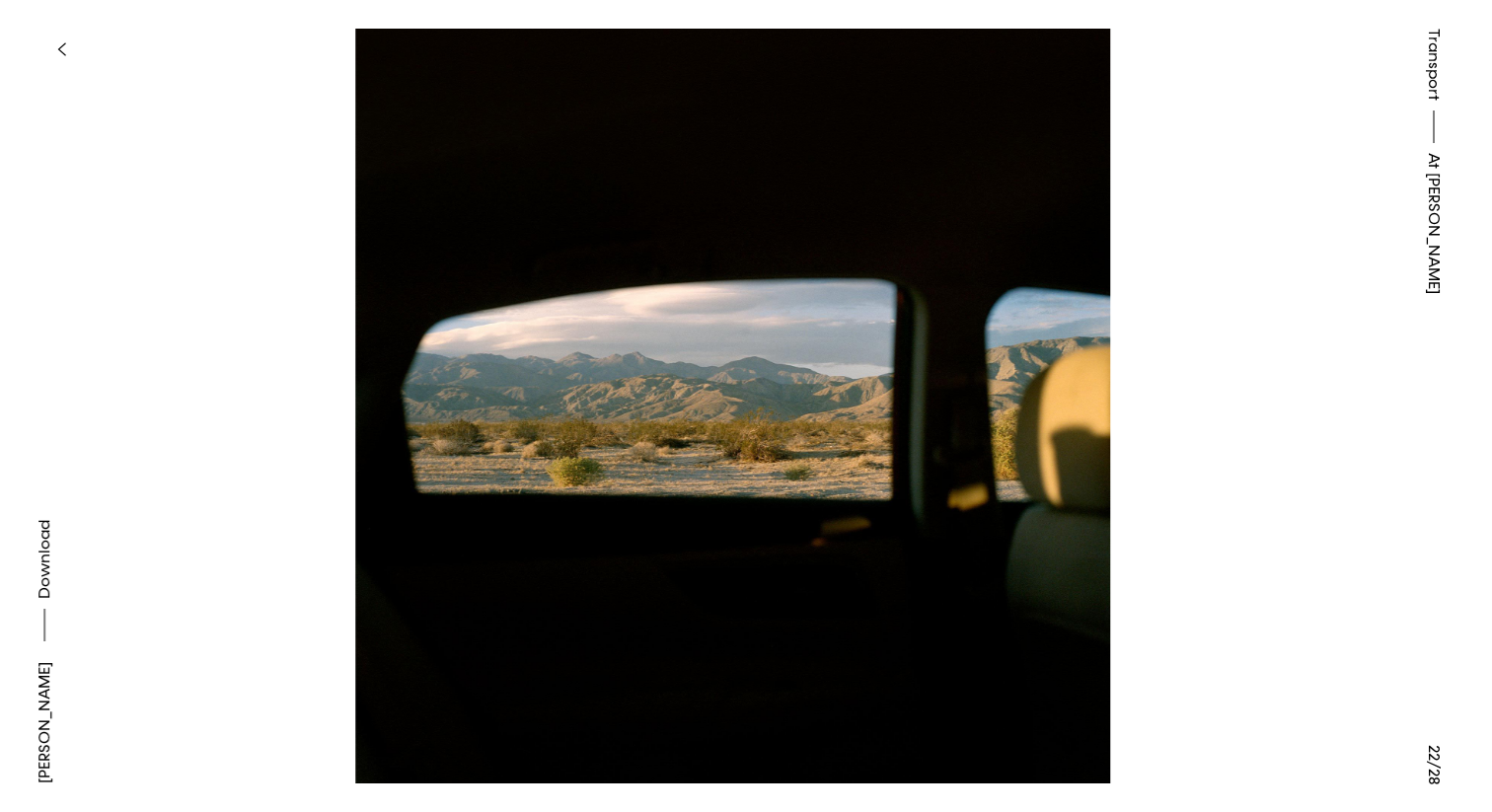
click at [262, 309] on button at bounding box center [373, 203] width 746 height 406
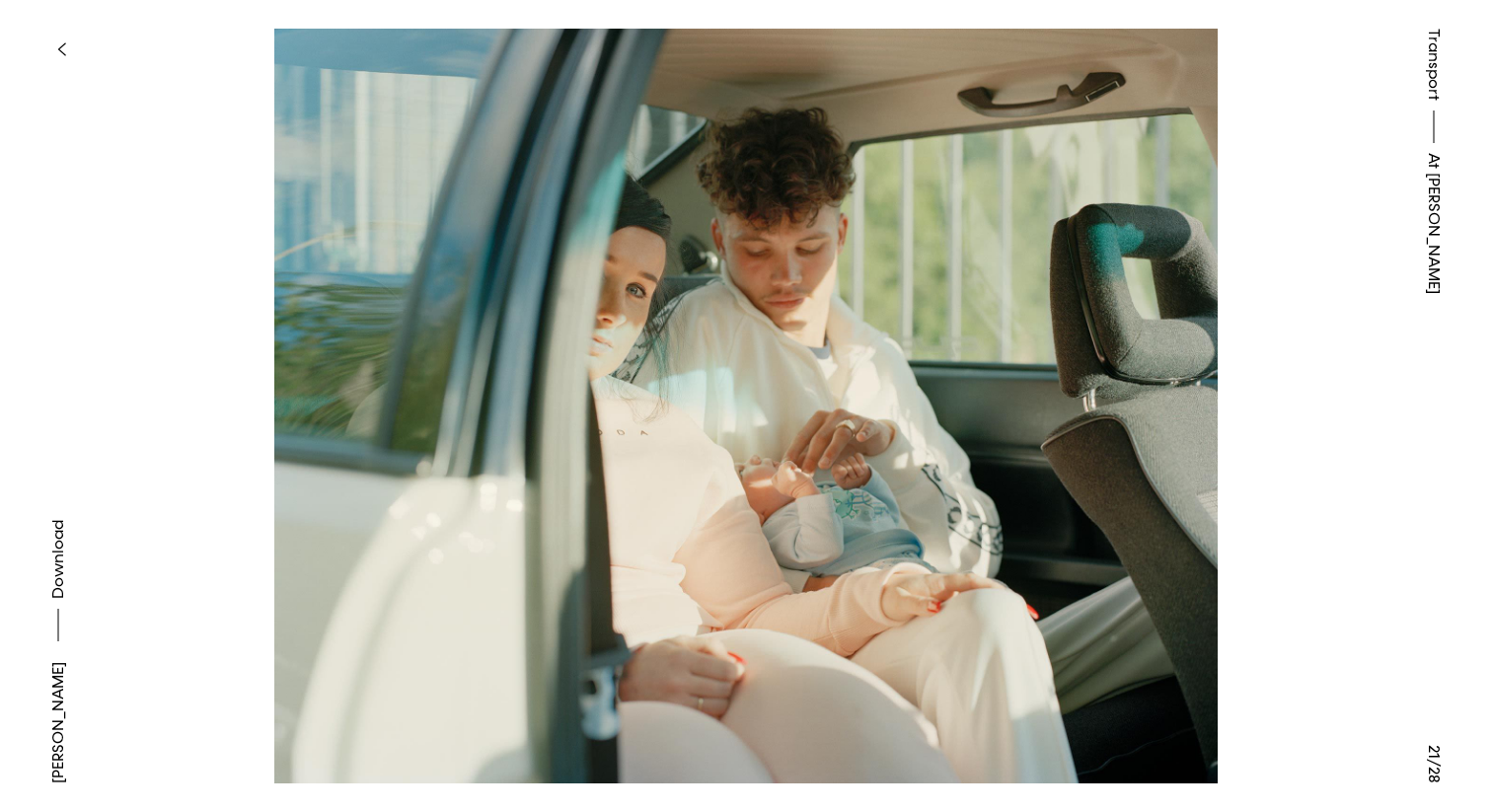
click at [262, 309] on button at bounding box center [373, 203] width 746 height 406
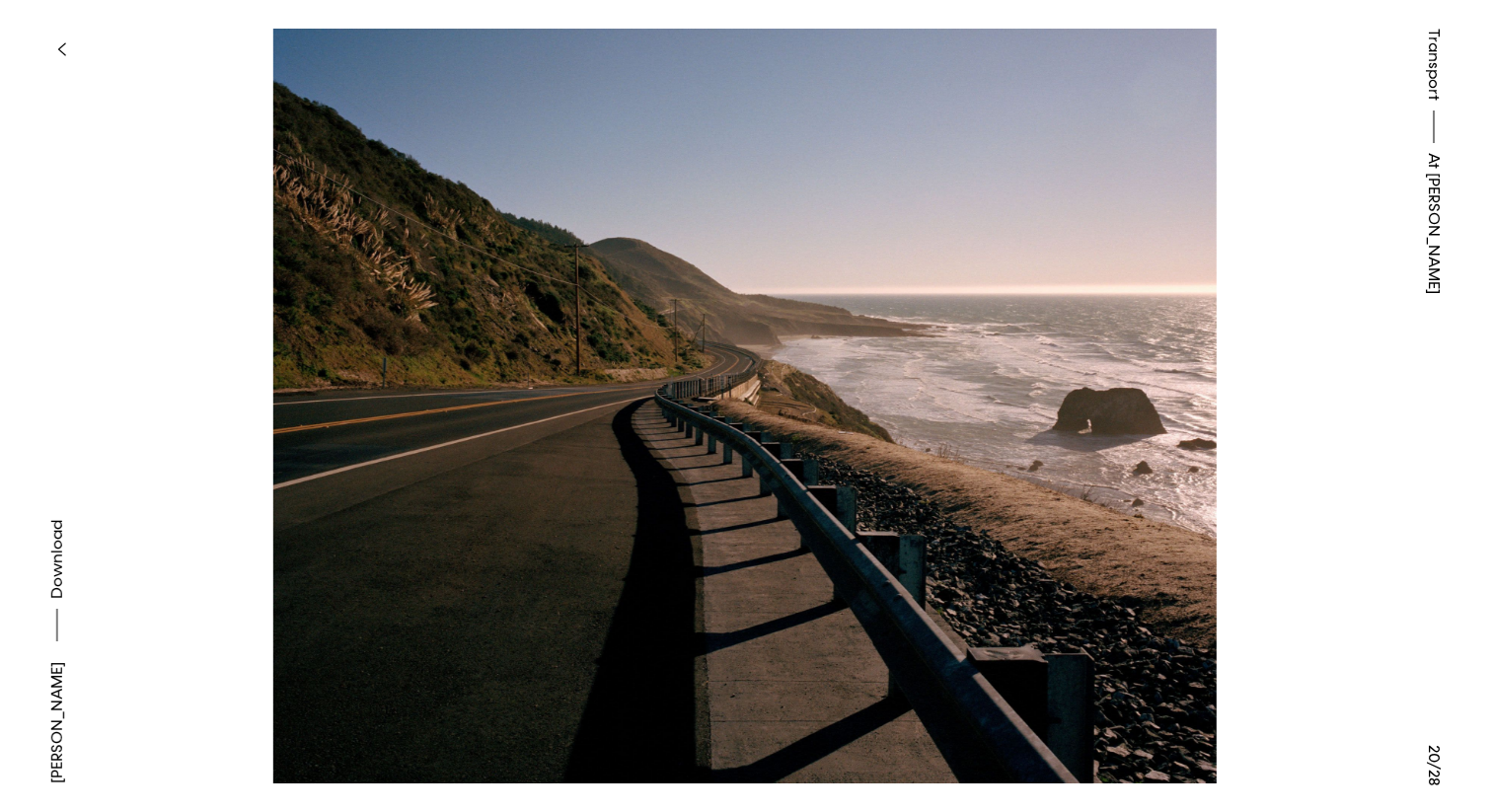
click at [262, 309] on button at bounding box center [373, 203] width 746 height 406
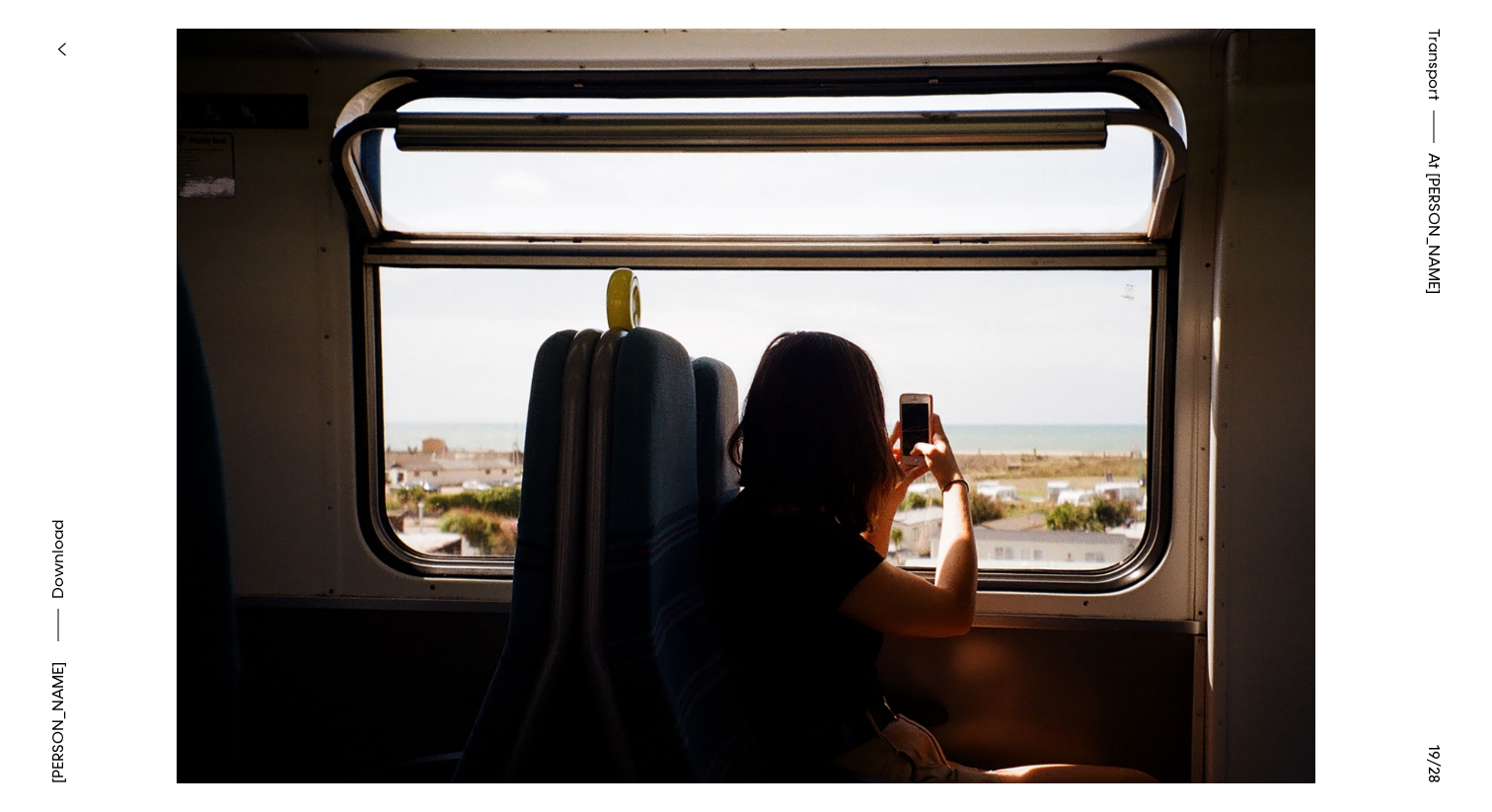
click at [262, 309] on button at bounding box center [373, 203] width 746 height 406
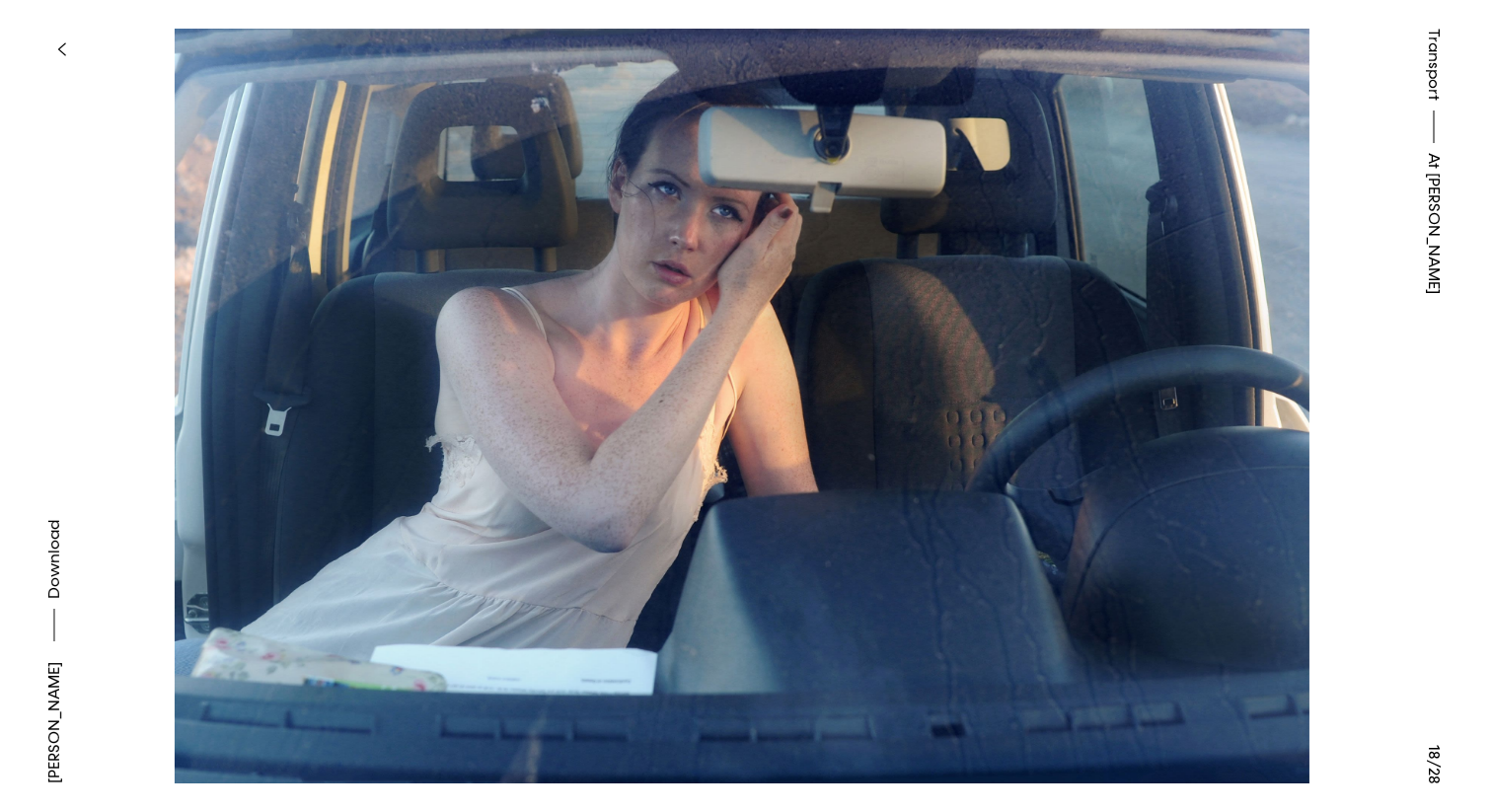
click at [262, 309] on button at bounding box center [373, 203] width 746 height 406
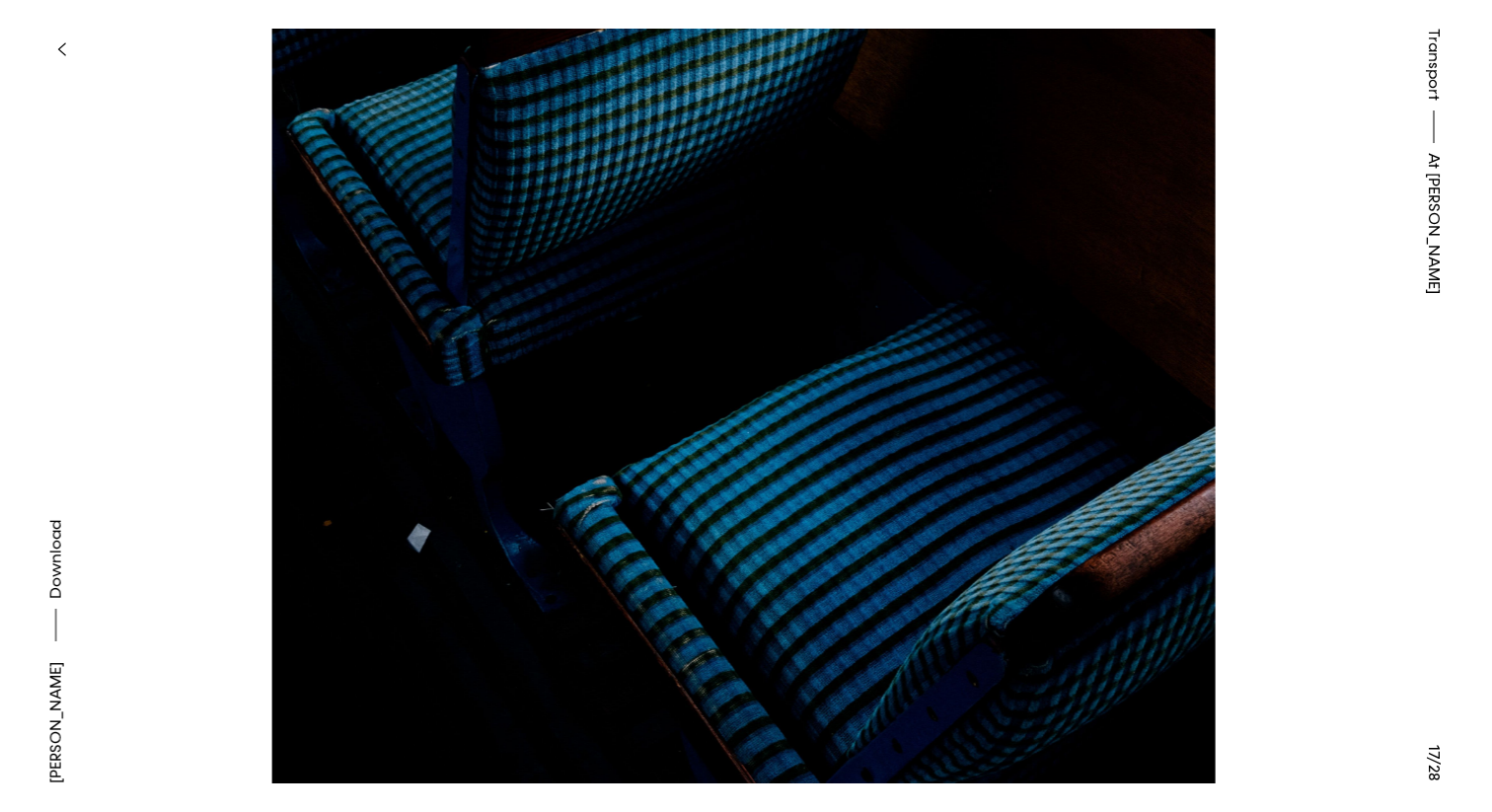
click at [262, 309] on button at bounding box center [373, 203] width 746 height 406
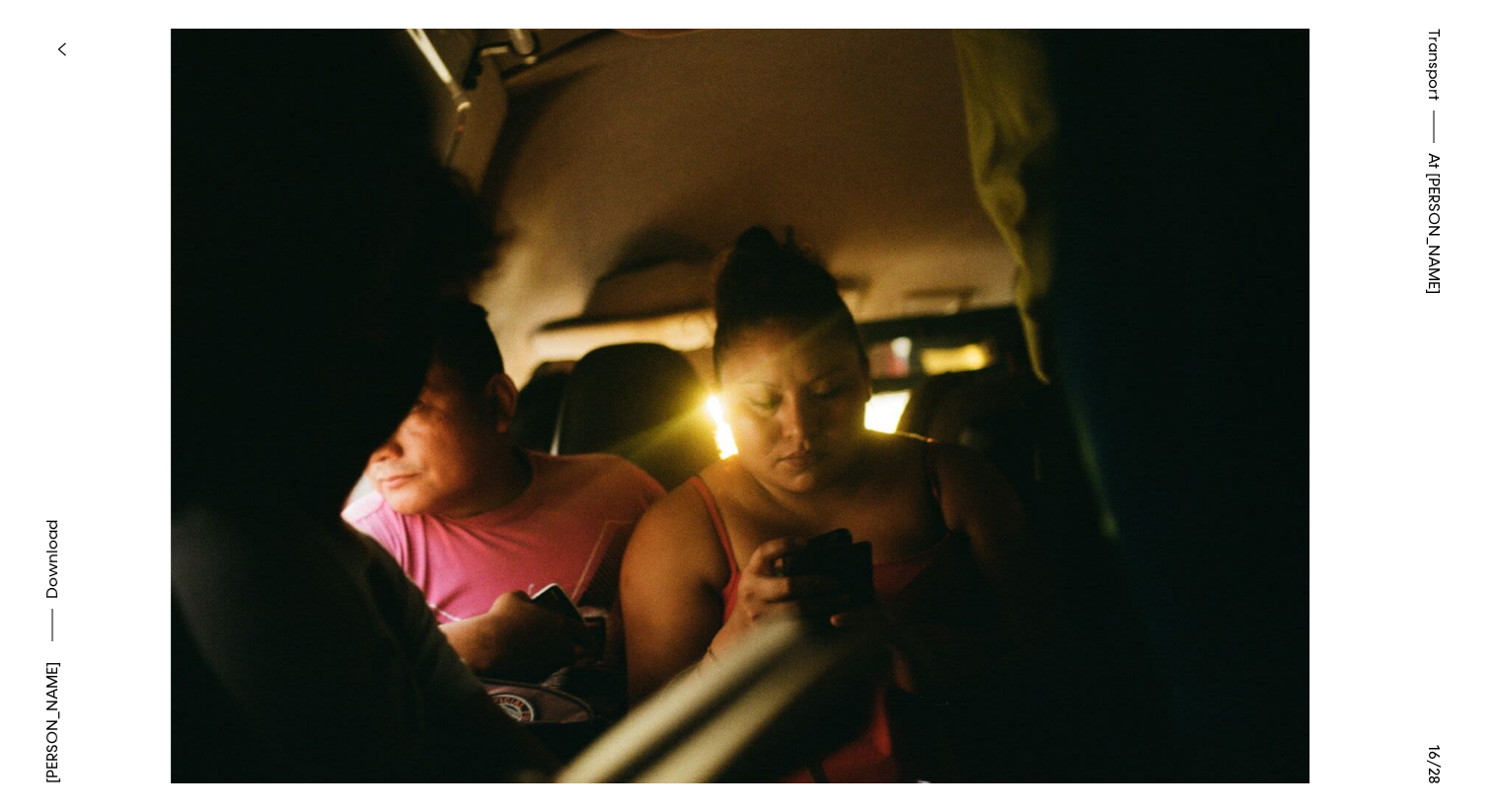
click at [262, 309] on button at bounding box center [373, 203] width 746 height 406
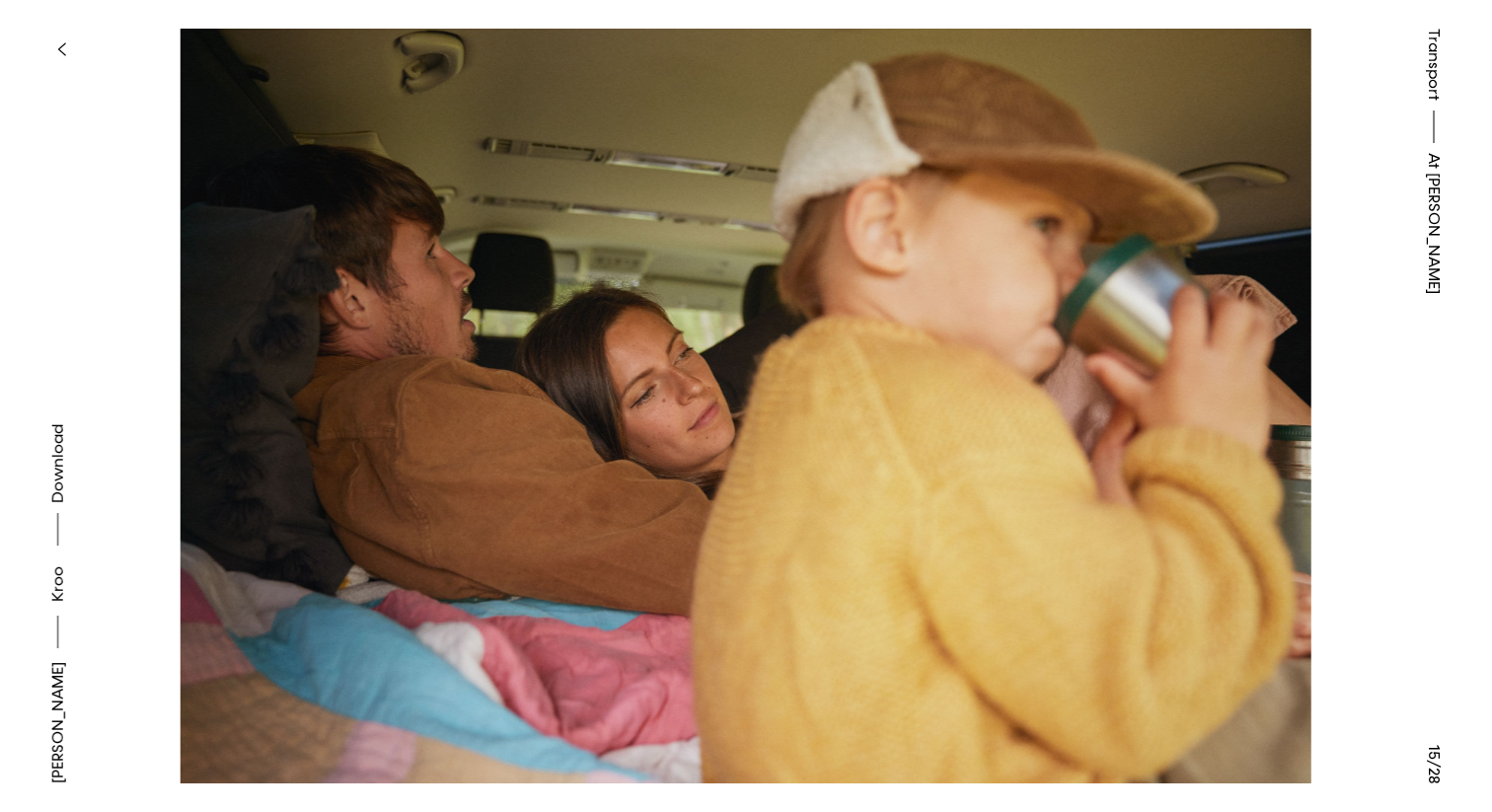
click at [262, 309] on button at bounding box center [373, 203] width 746 height 406
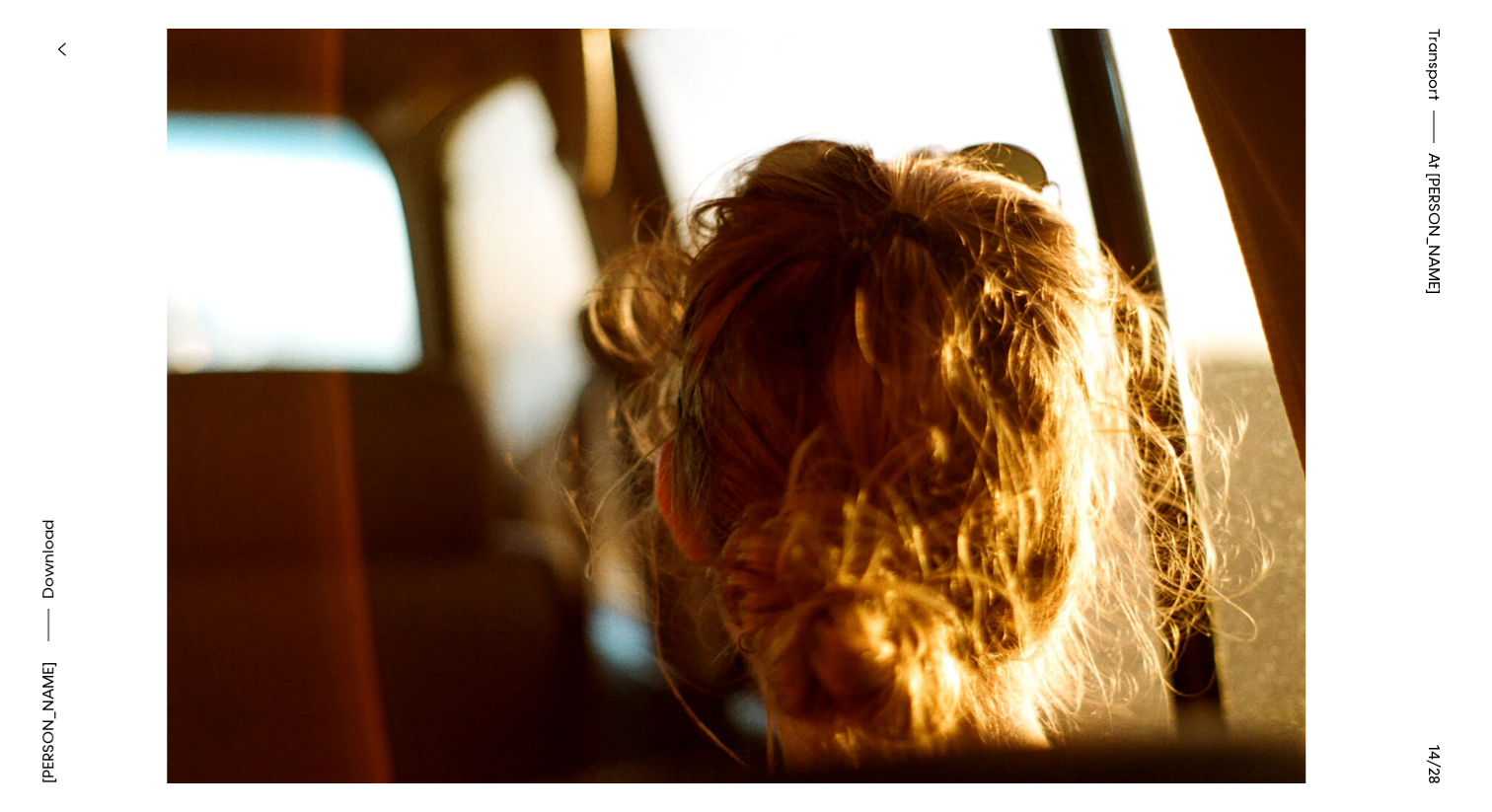
click at [262, 309] on button at bounding box center [373, 203] width 746 height 406
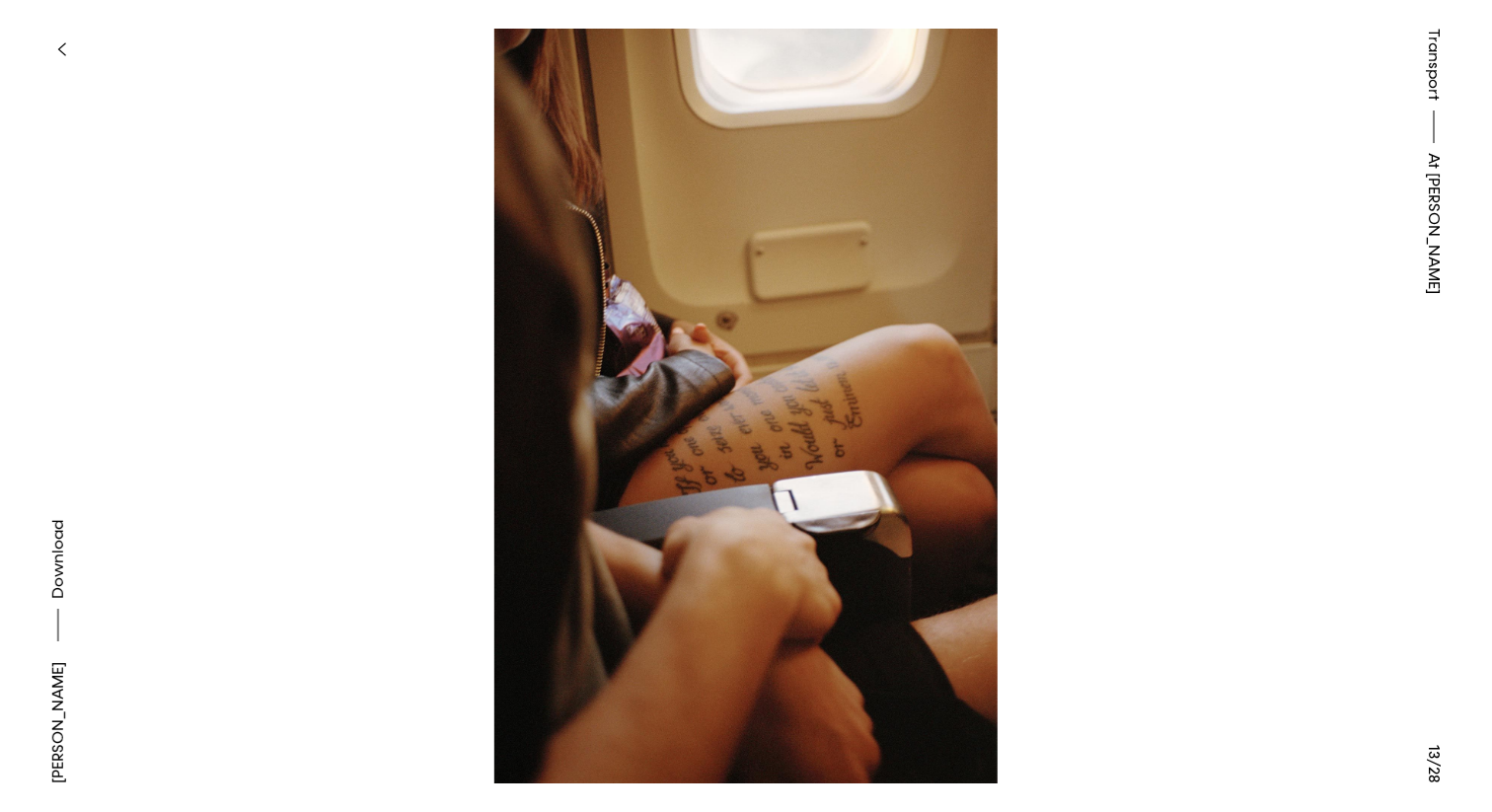
click at [262, 309] on button at bounding box center [373, 203] width 746 height 406
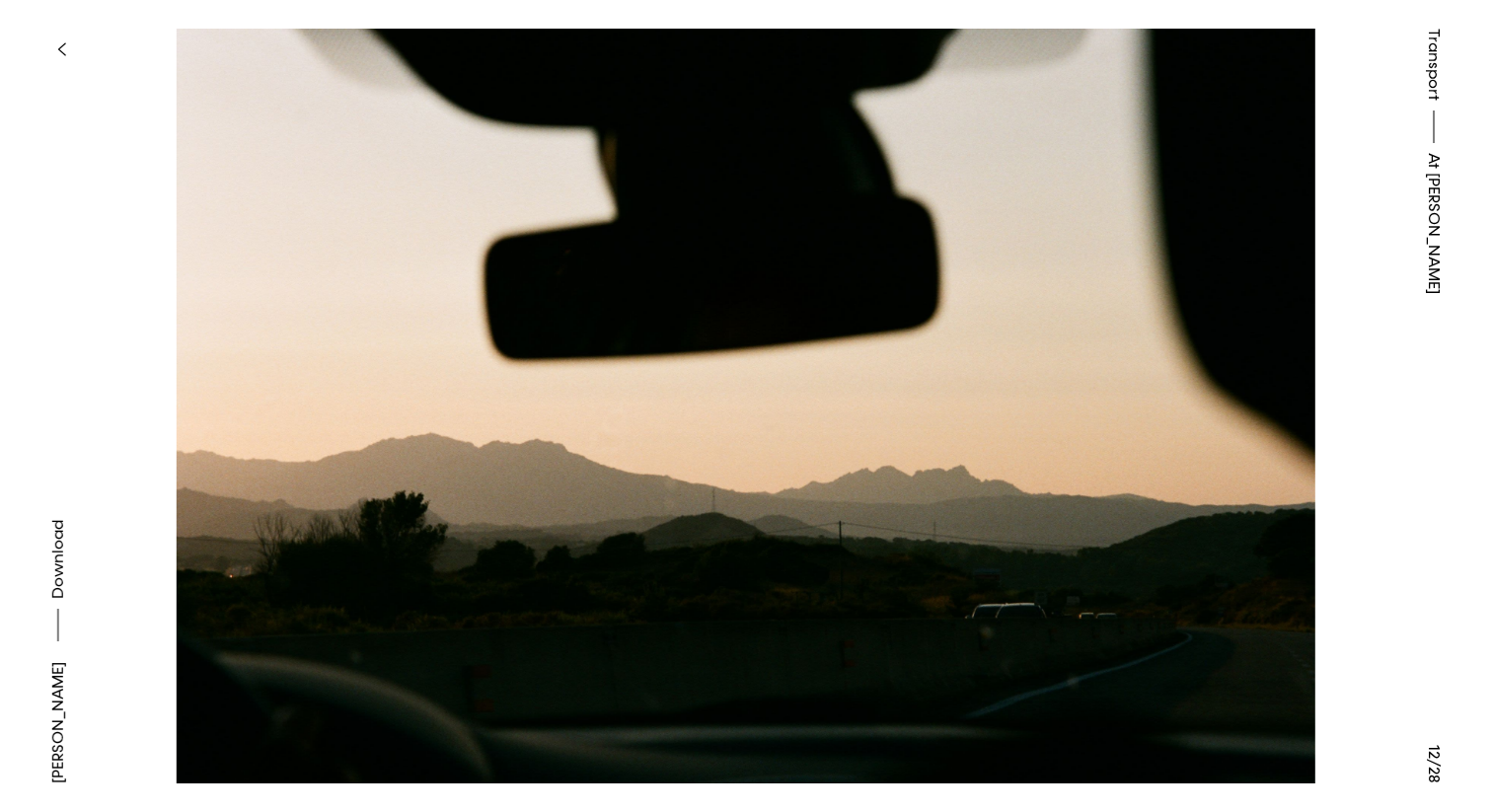
click at [262, 309] on button at bounding box center [373, 203] width 746 height 406
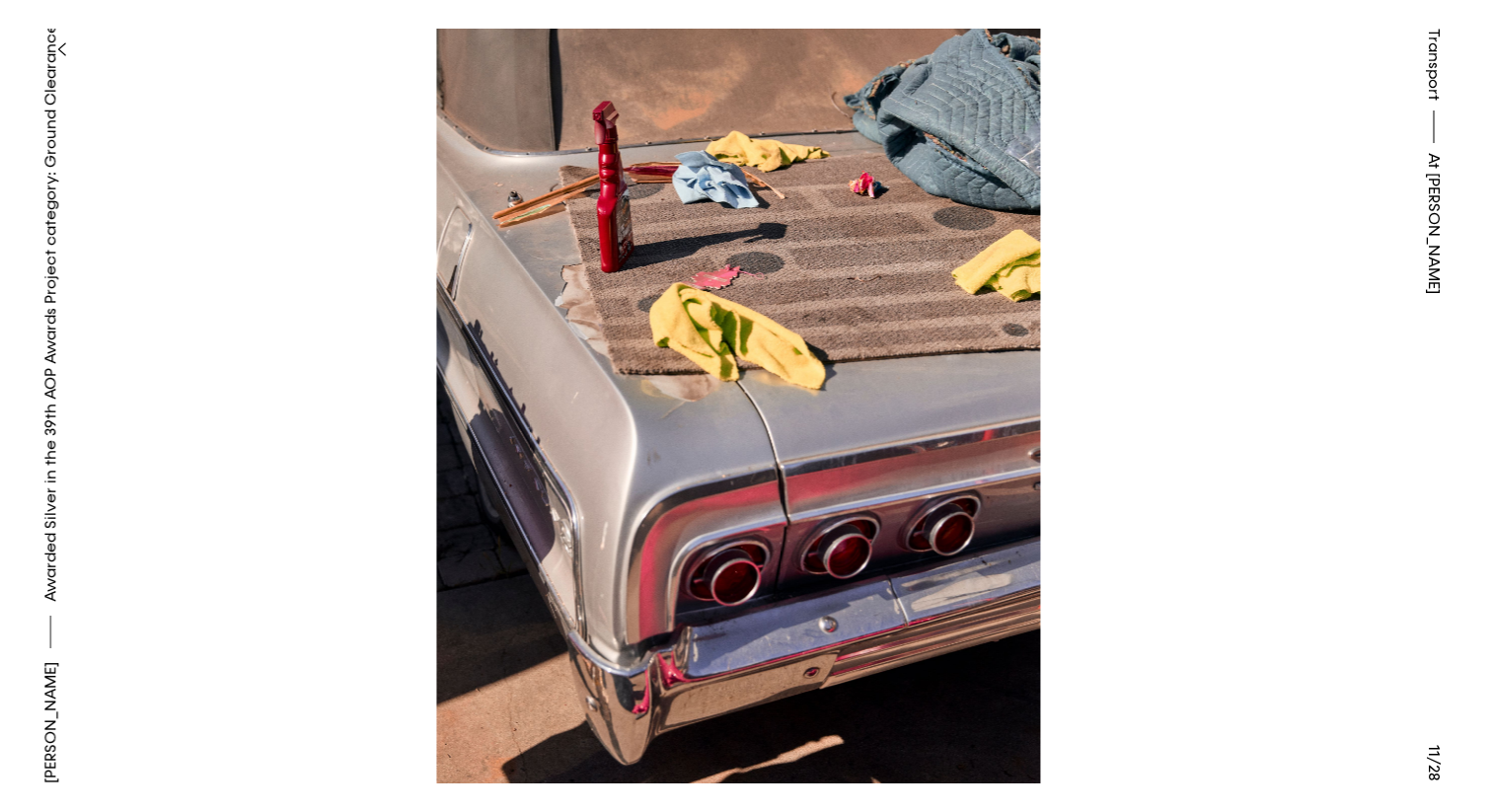
click at [262, 309] on button at bounding box center [373, 203] width 746 height 406
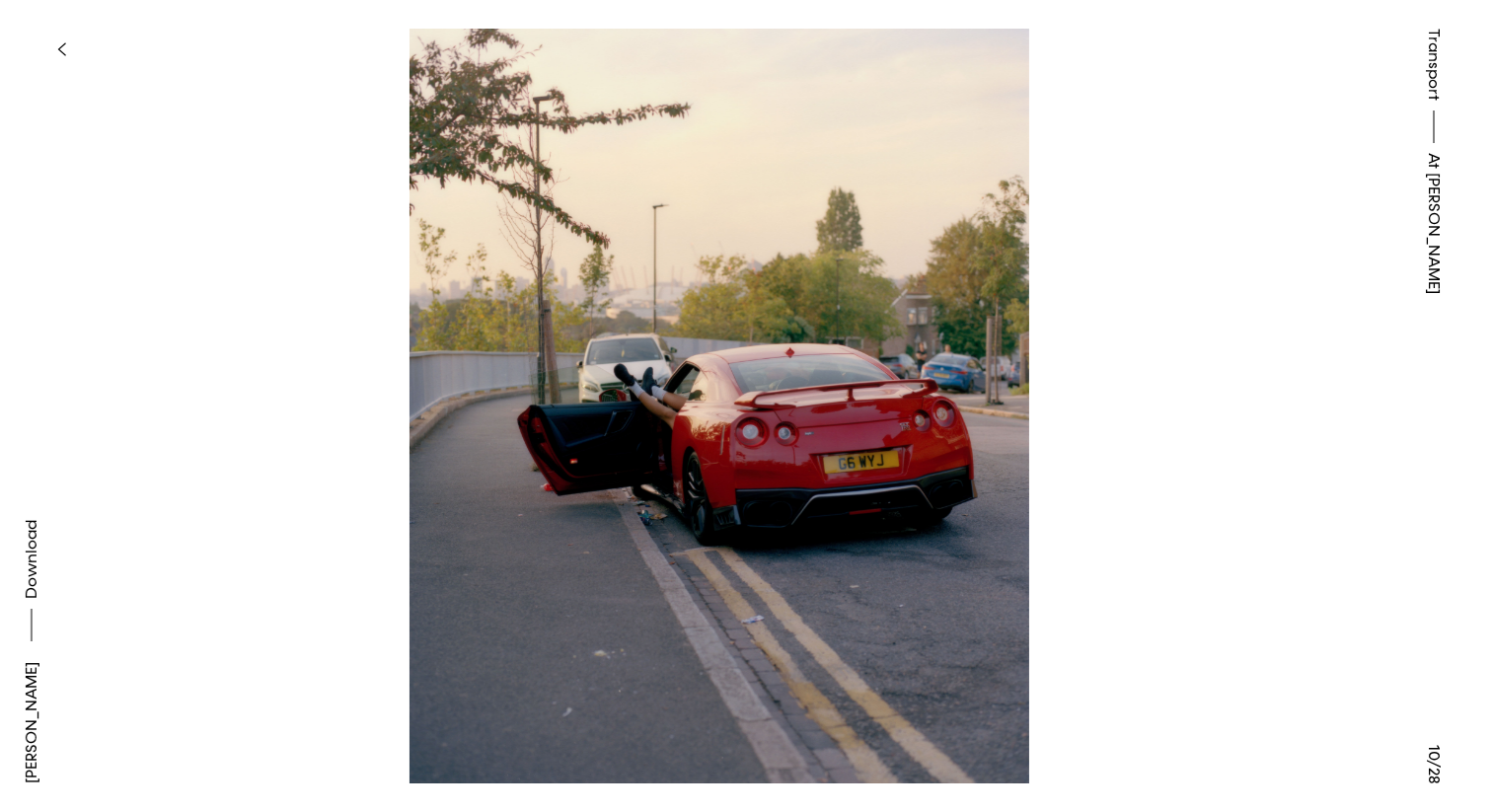
click at [262, 309] on button at bounding box center [373, 203] width 746 height 406
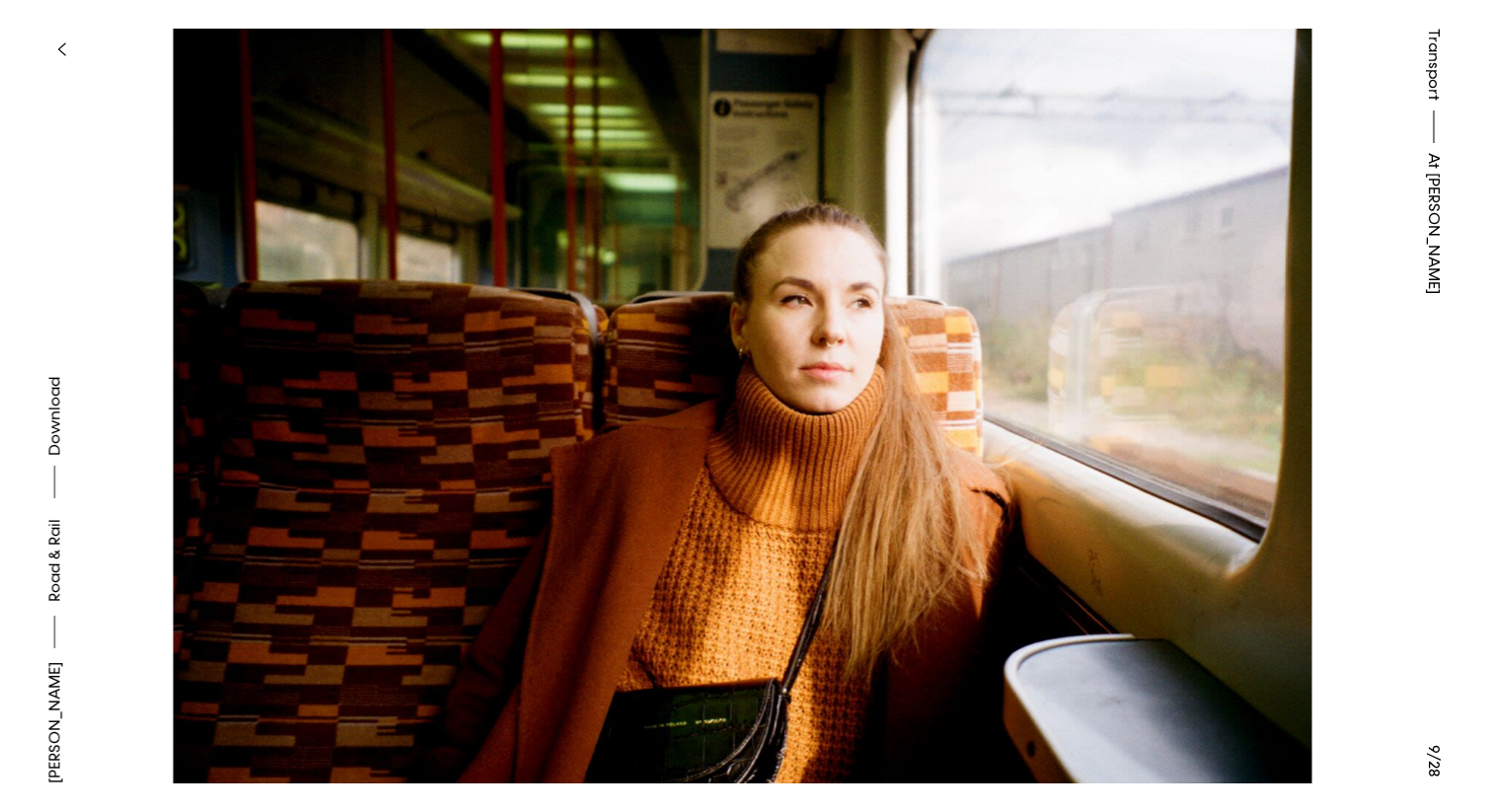
click at [262, 309] on button at bounding box center [373, 203] width 746 height 406
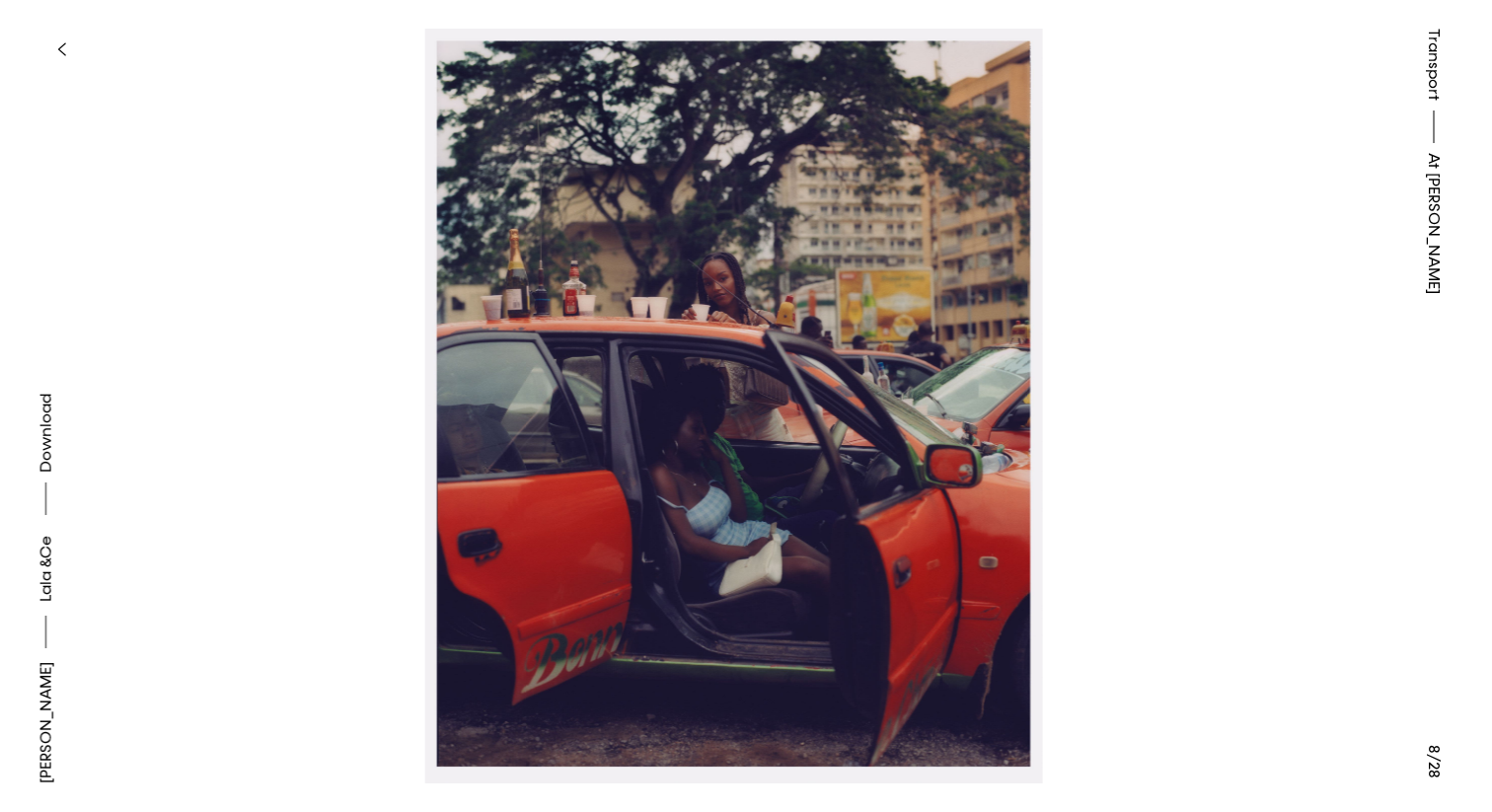
click at [262, 309] on button at bounding box center [373, 203] width 746 height 406
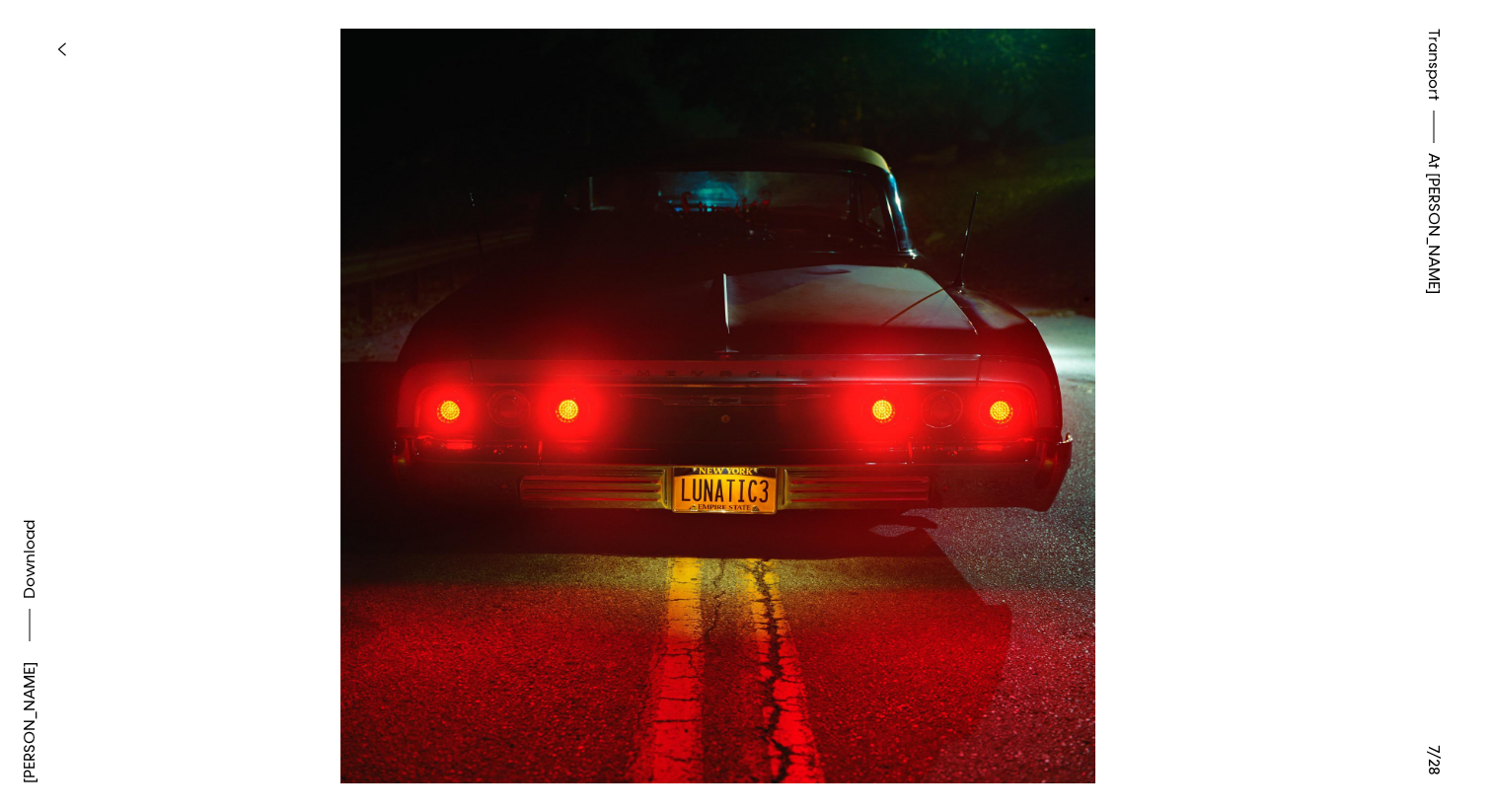
click at [262, 309] on button at bounding box center [373, 203] width 746 height 406
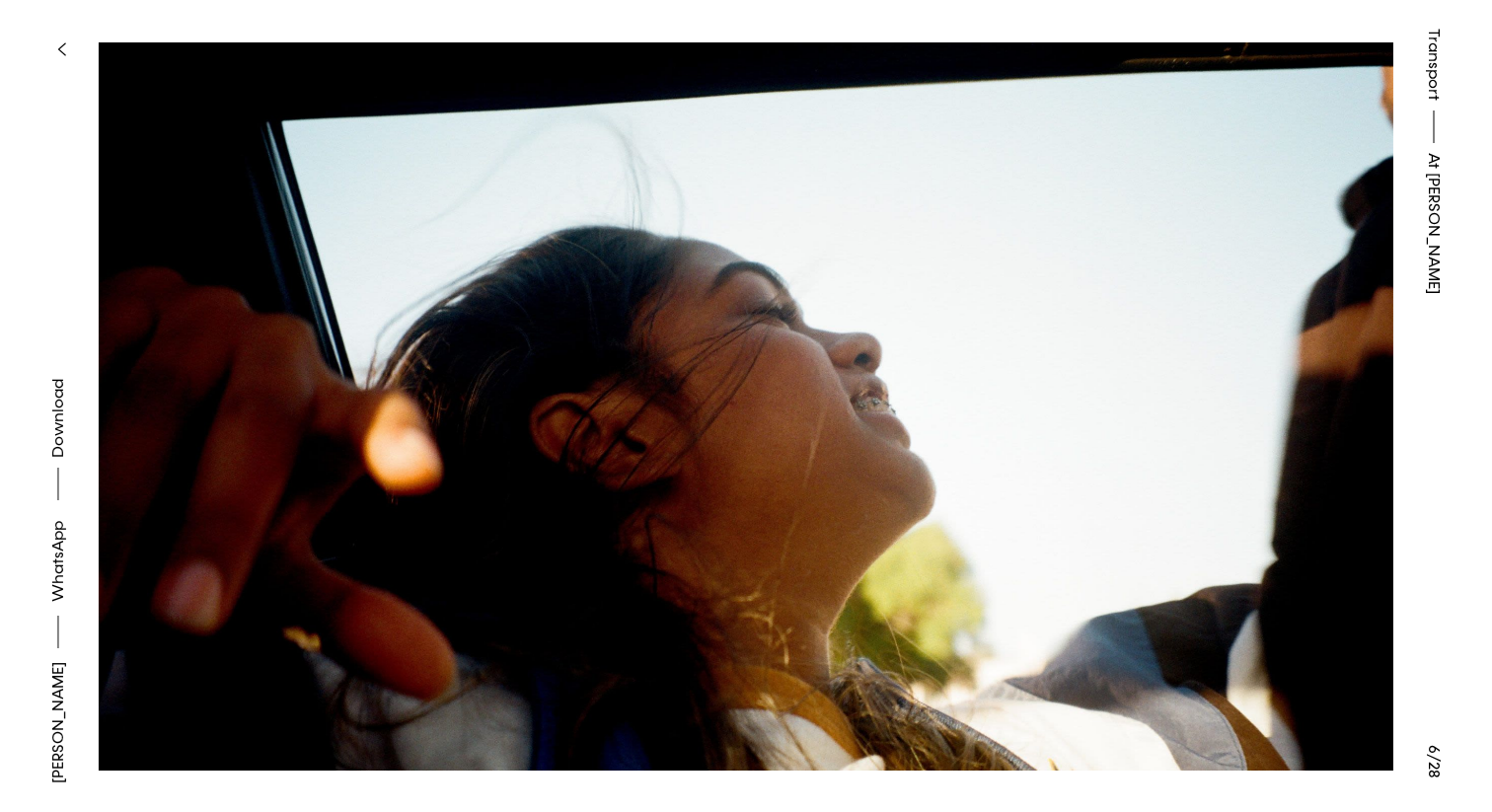
click at [262, 309] on button at bounding box center [373, 203] width 746 height 406
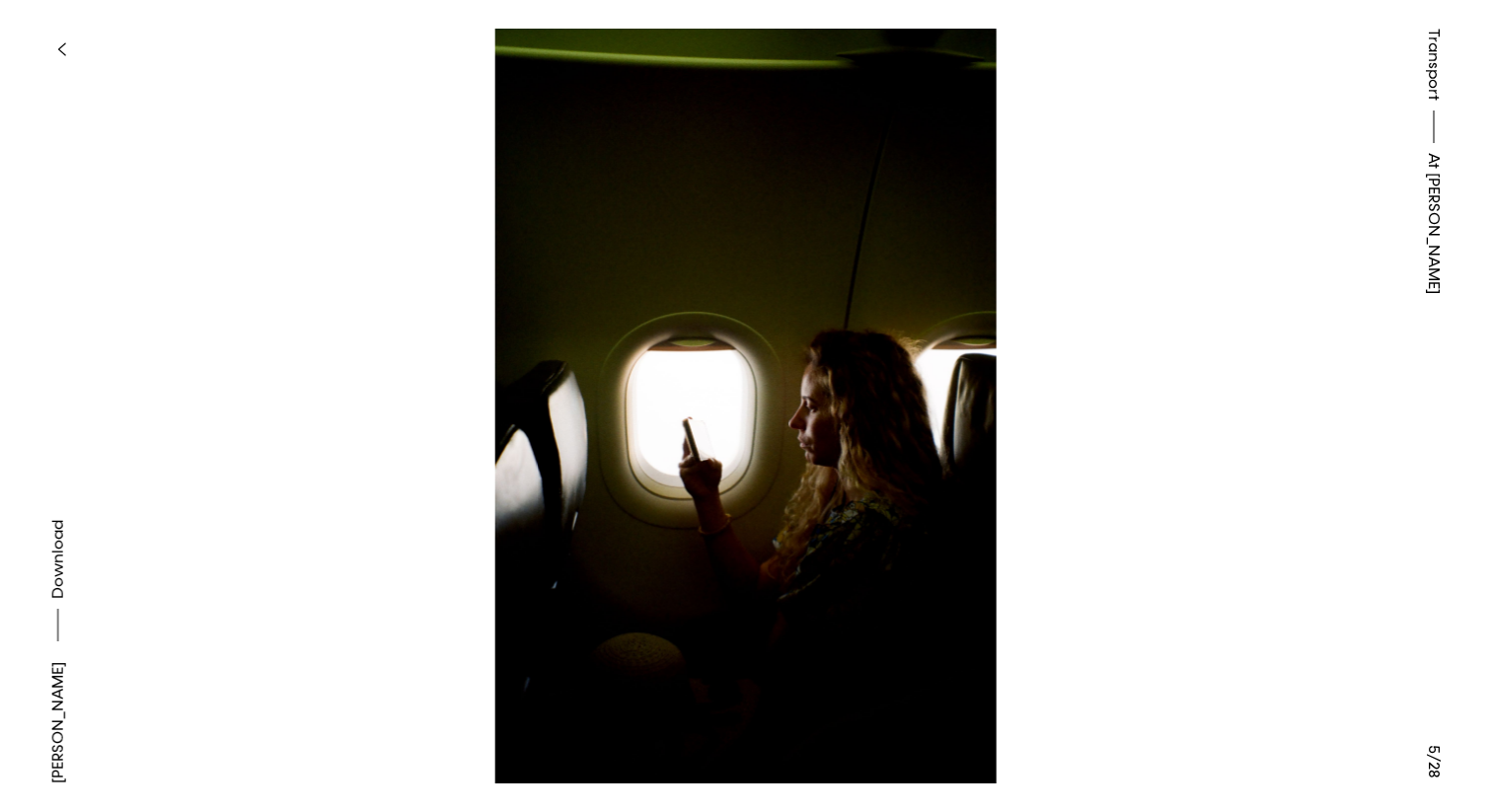
click at [262, 309] on button at bounding box center [373, 203] width 746 height 406
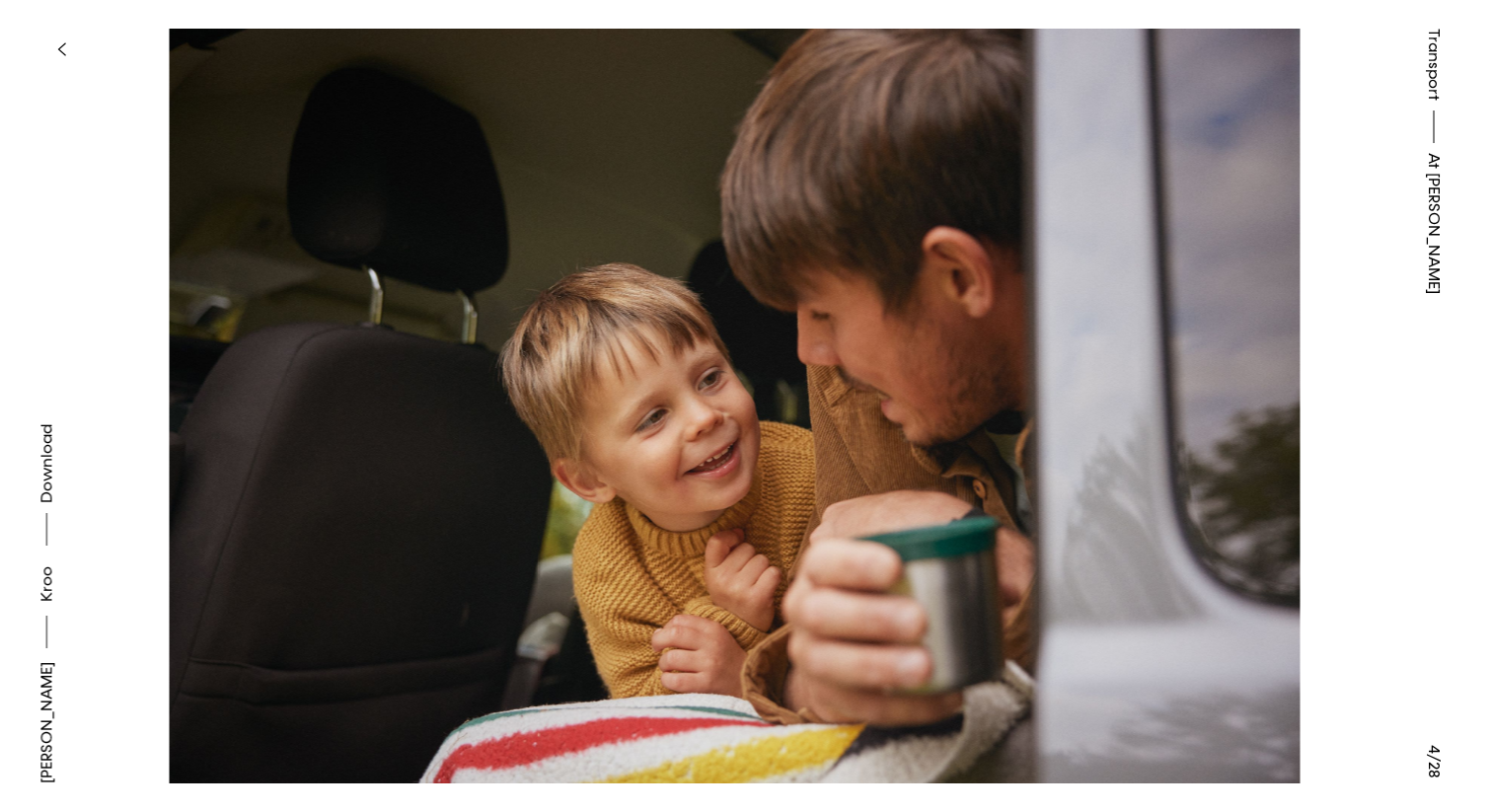
click at [262, 309] on button at bounding box center [373, 203] width 746 height 406
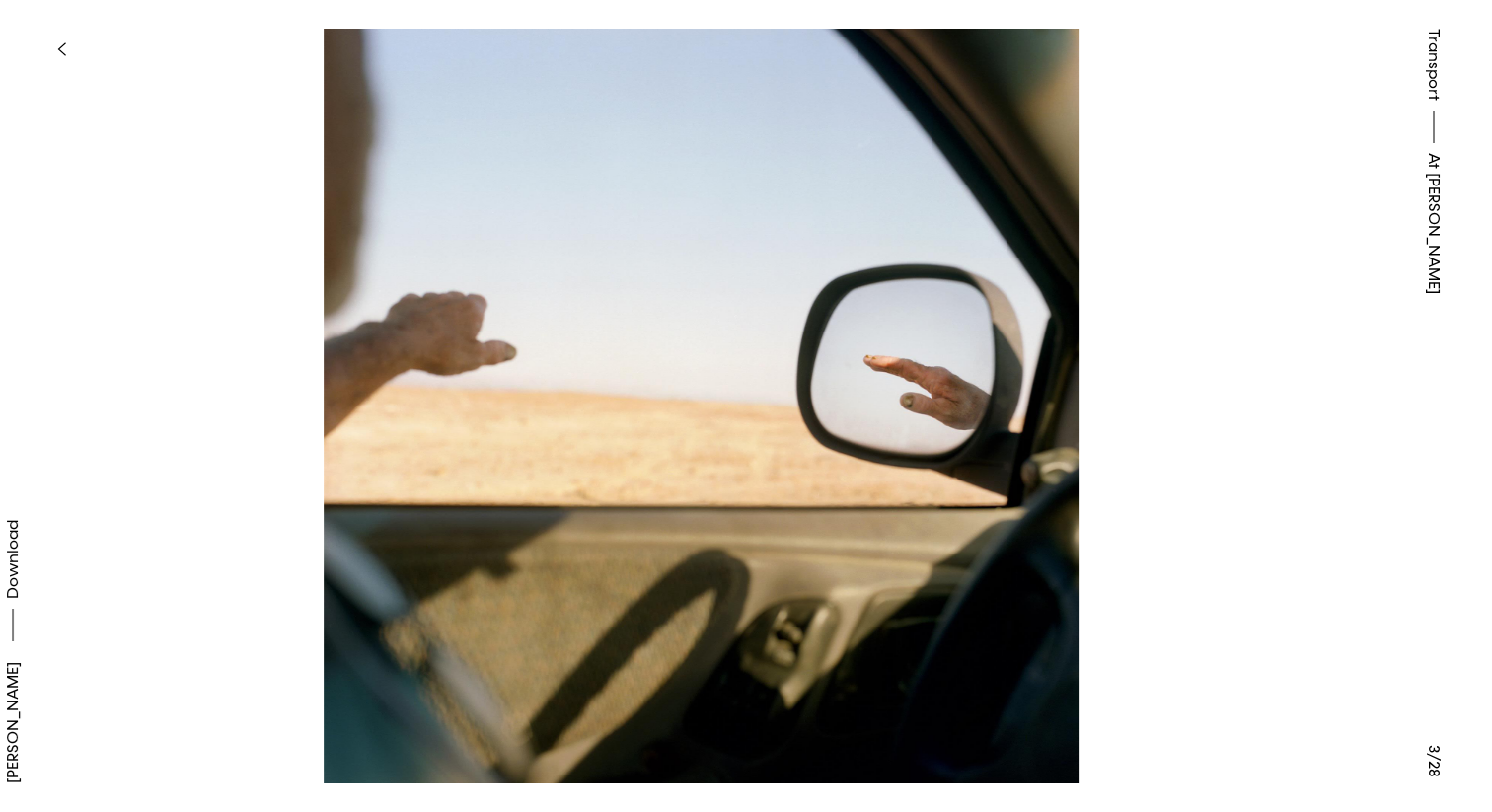
click at [262, 309] on button at bounding box center [373, 203] width 746 height 406
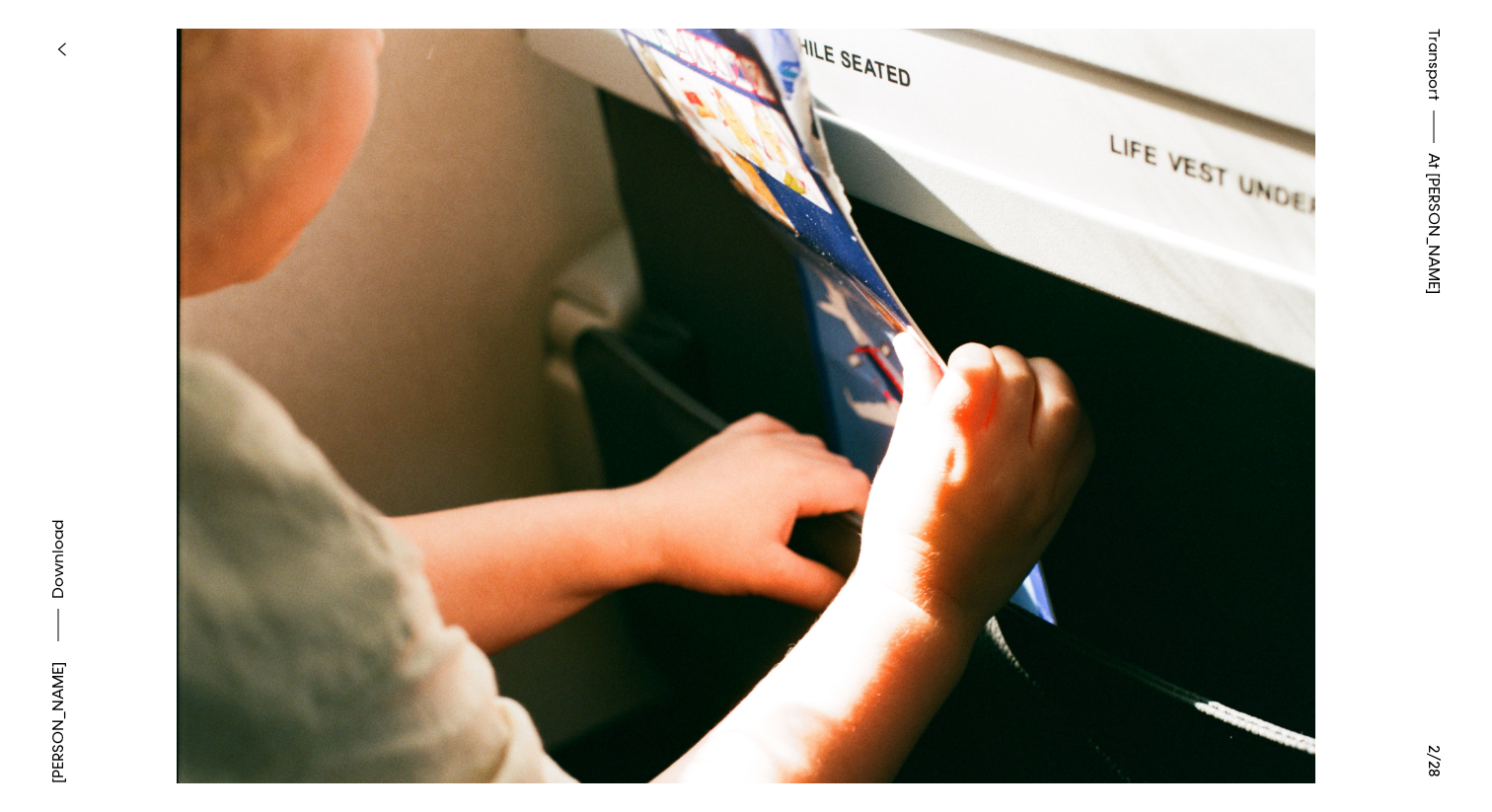
click at [59, 523] on span "Download" at bounding box center [59, 559] width 20 height 79
click at [60, 697] on link "[PERSON_NAME]" at bounding box center [59, 722] width 24 height 122
